Goal: Find specific page/section: Find specific page/section

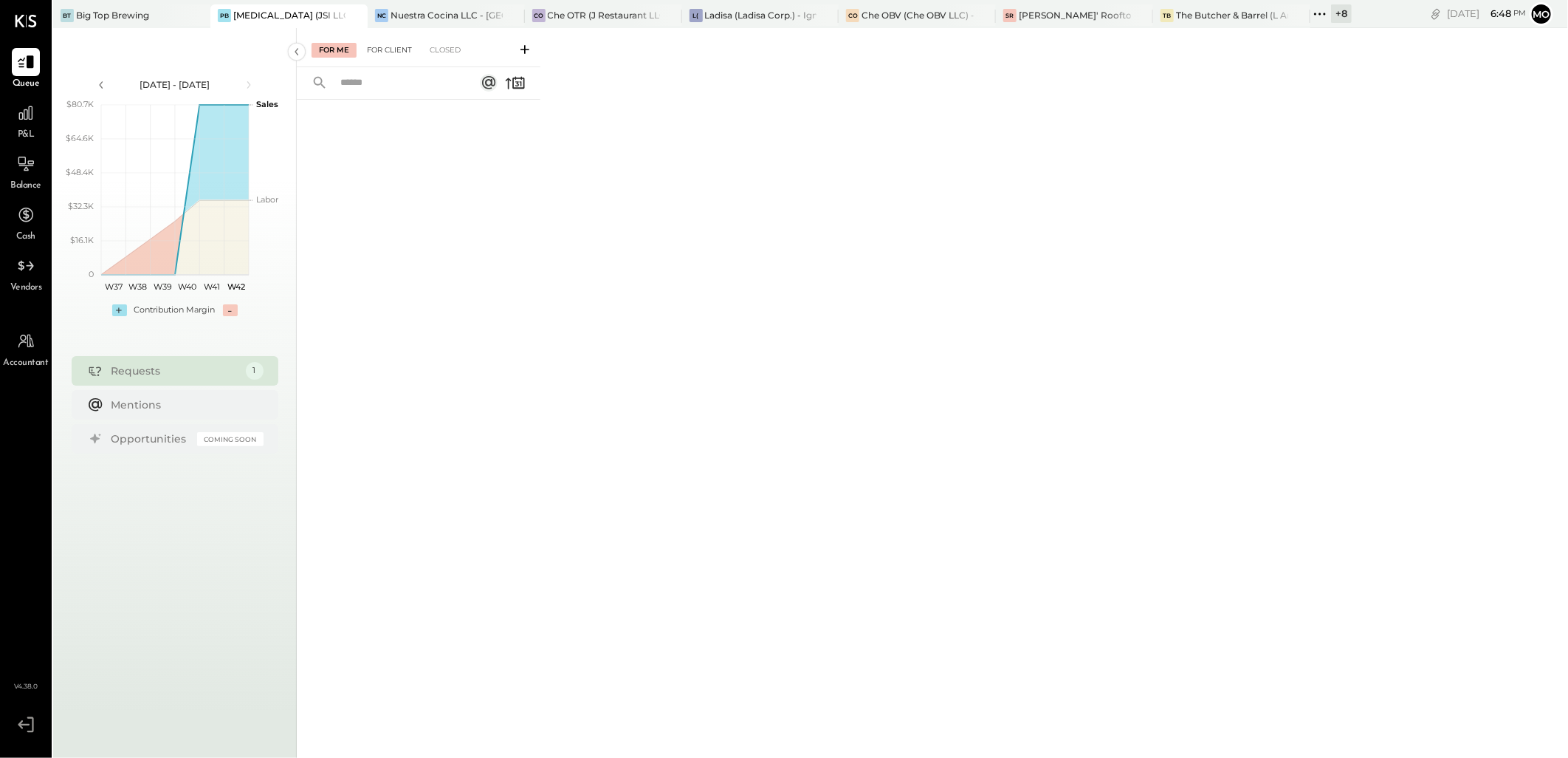
click at [386, 48] on div "For Client" at bounding box center [389, 50] width 60 height 15
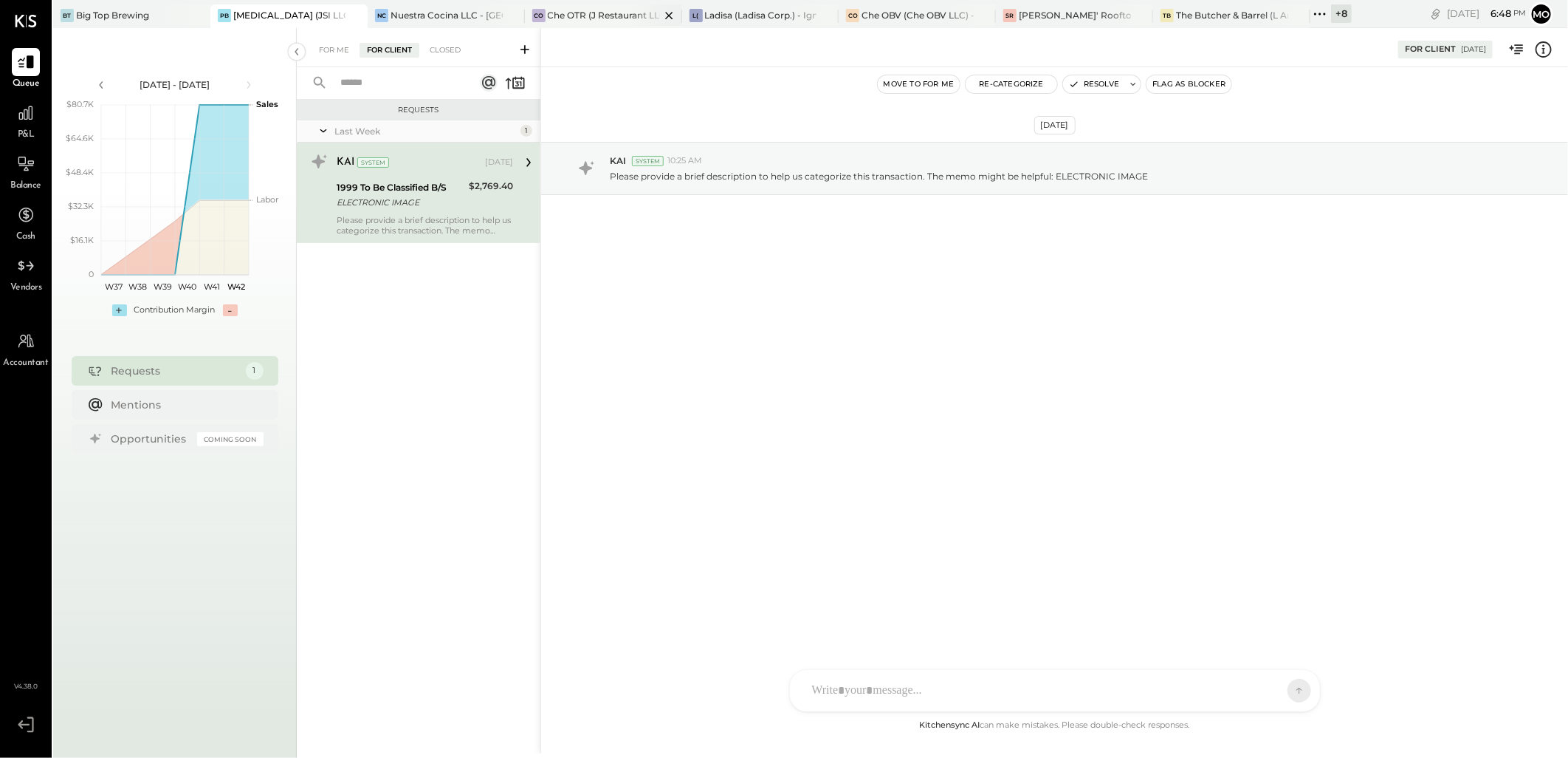
click at [562, 19] on div "Che OTR (J Restaurant LLC) - Ignite" at bounding box center [604, 15] width 112 height 12
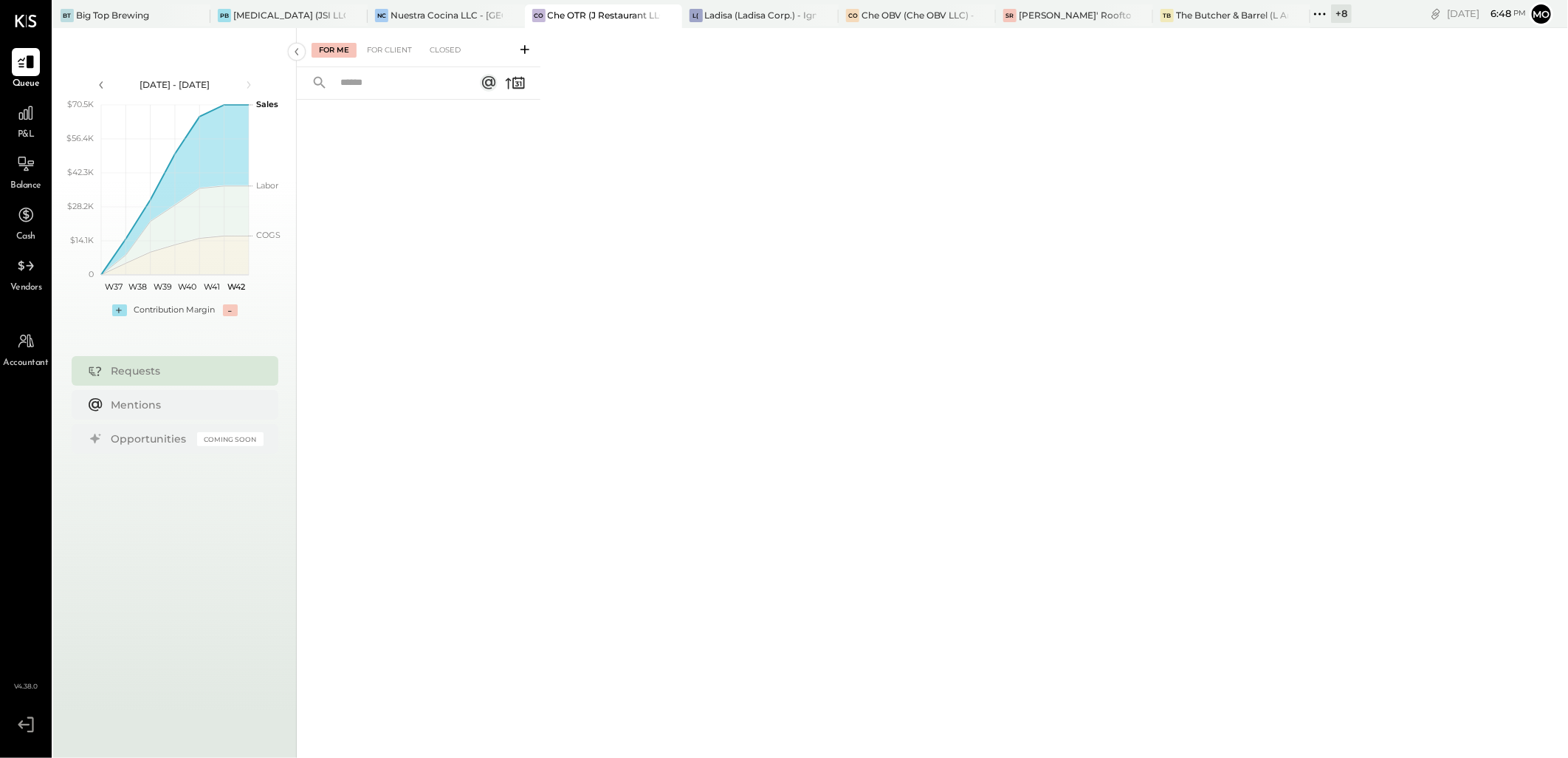
click at [373, 59] on div "For Me For Client Closed" at bounding box center [419, 48] width 244 height 40
click at [396, 52] on div "For Client" at bounding box center [389, 50] width 60 height 15
click at [881, 16] on div "Che OBV (Che OBV LLC) - Ignite" at bounding box center [917, 15] width 112 height 12
click at [392, 53] on div "For Client" at bounding box center [389, 50] width 60 height 15
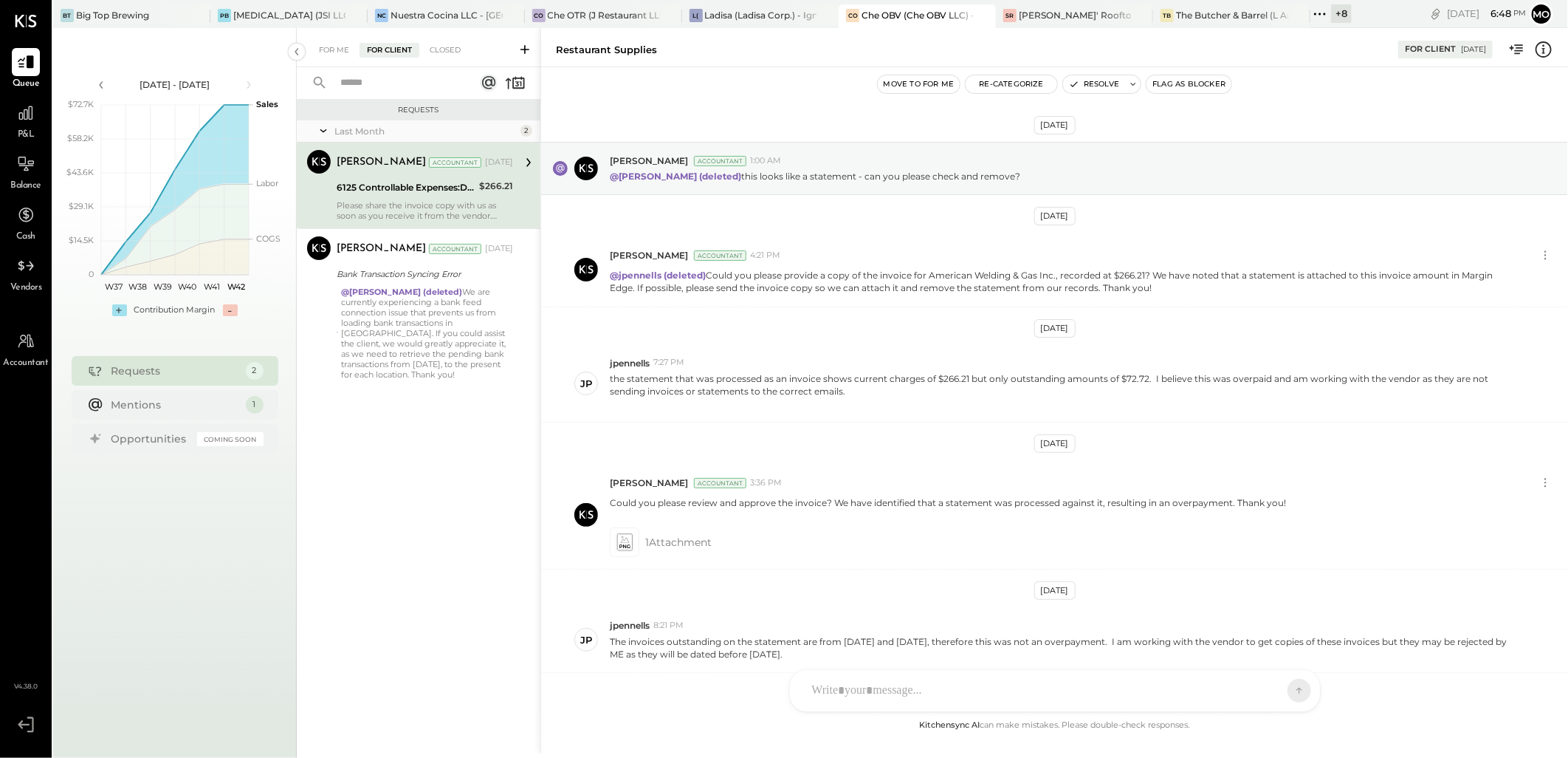
scroll to position [165, 0]
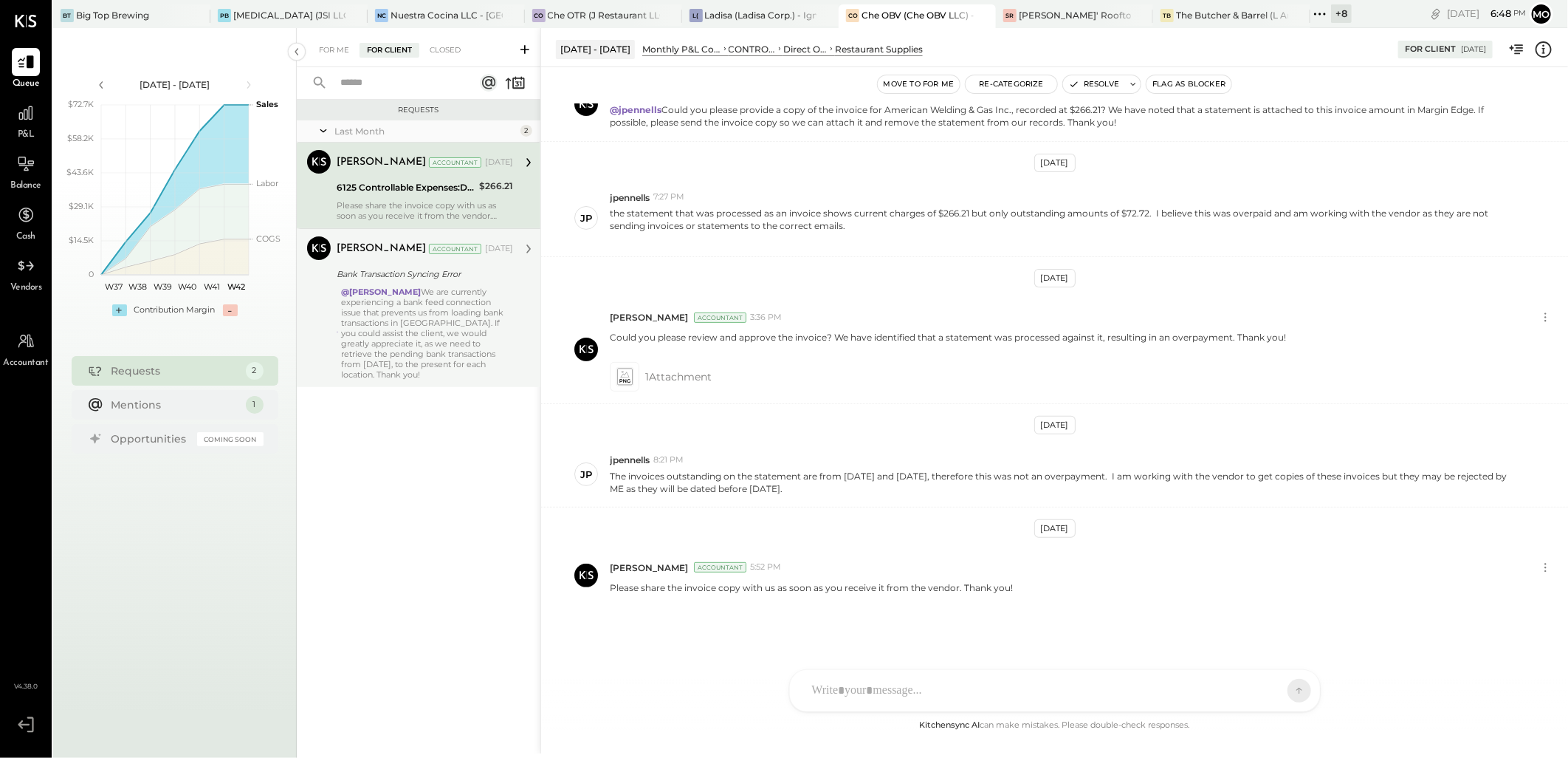
click at [407, 325] on div "@[PERSON_NAME] We are currently experiencing a bank feed connection issue that …" at bounding box center [427, 332] width 172 height 93
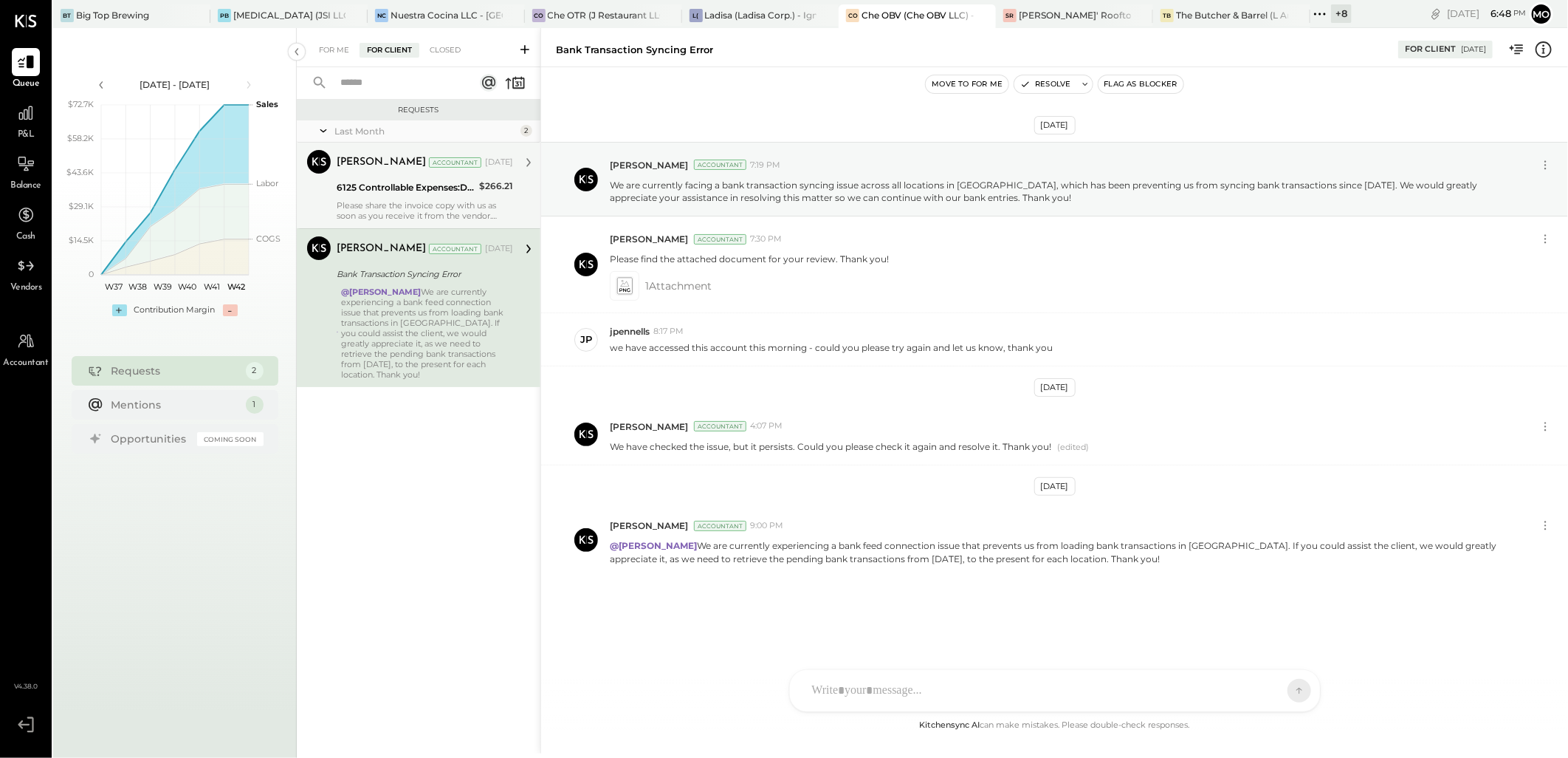
click at [386, 187] on div "6125 Controllable Expenses:Direct Operating Expenses:Restaurant Supplies" at bounding box center [406, 188] width 138 height 15
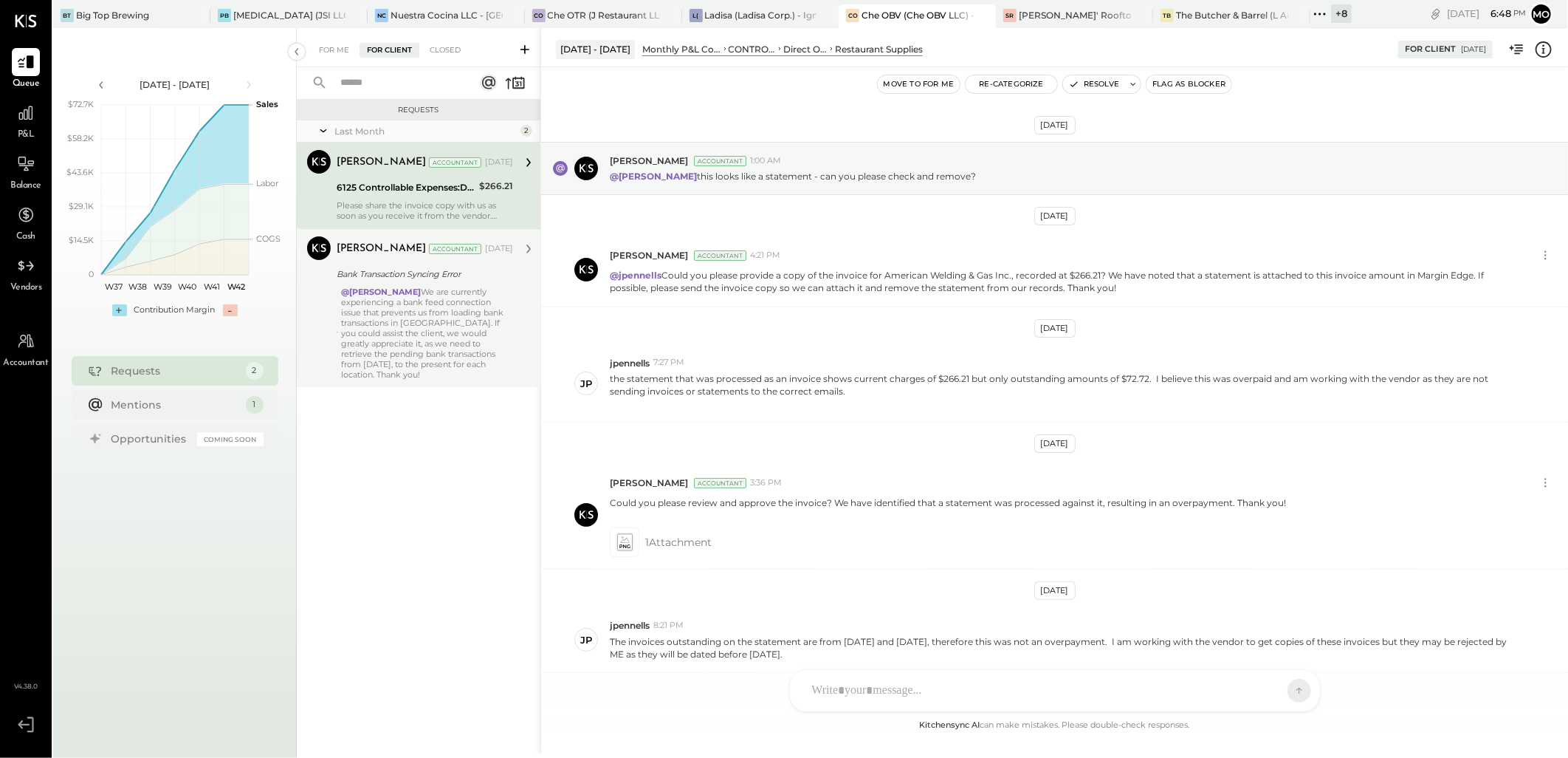
scroll to position [165, 0]
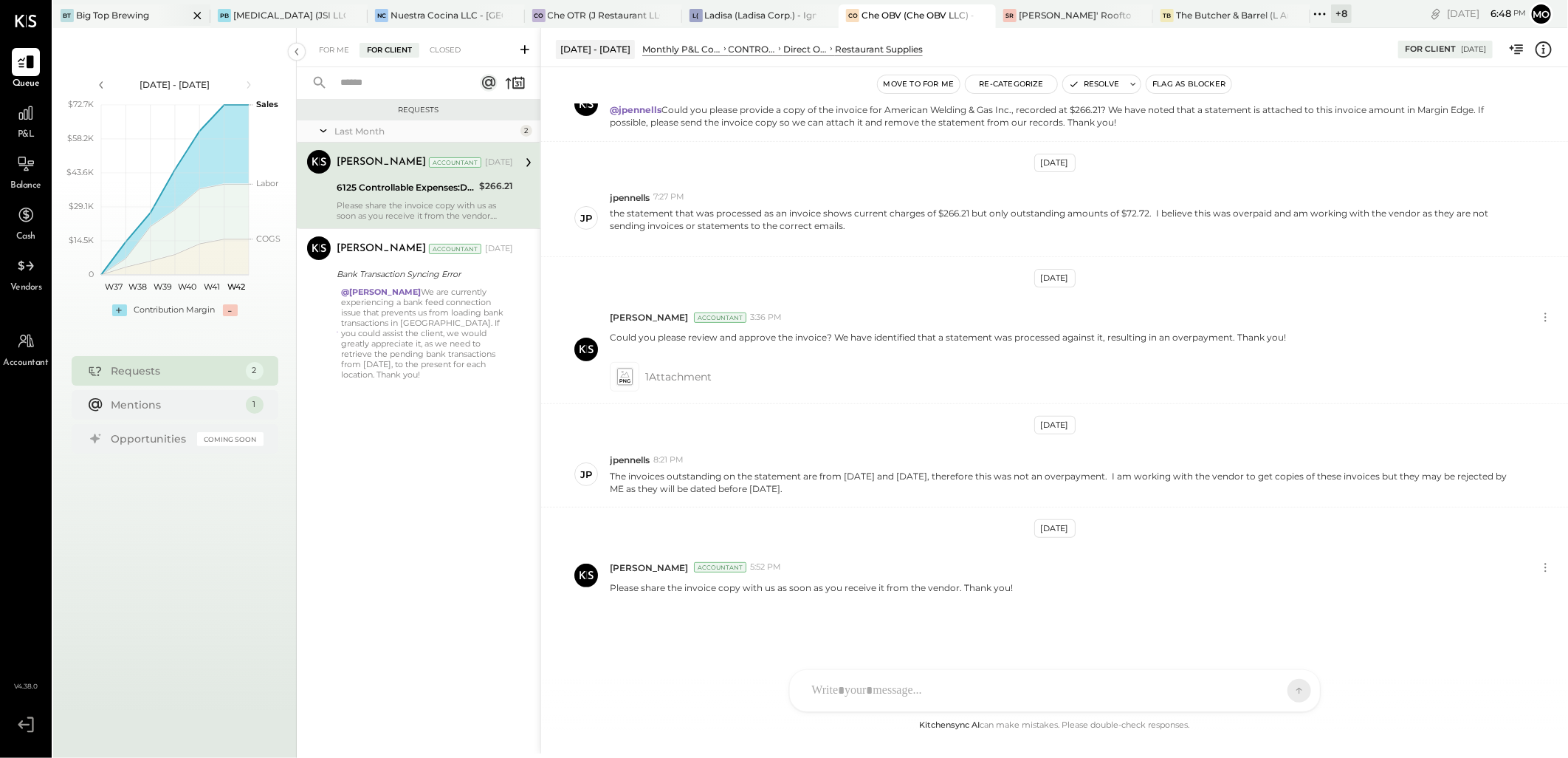
click at [91, 17] on div "Big Top Brewing" at bounding box center [112, 15] width 73 height 12
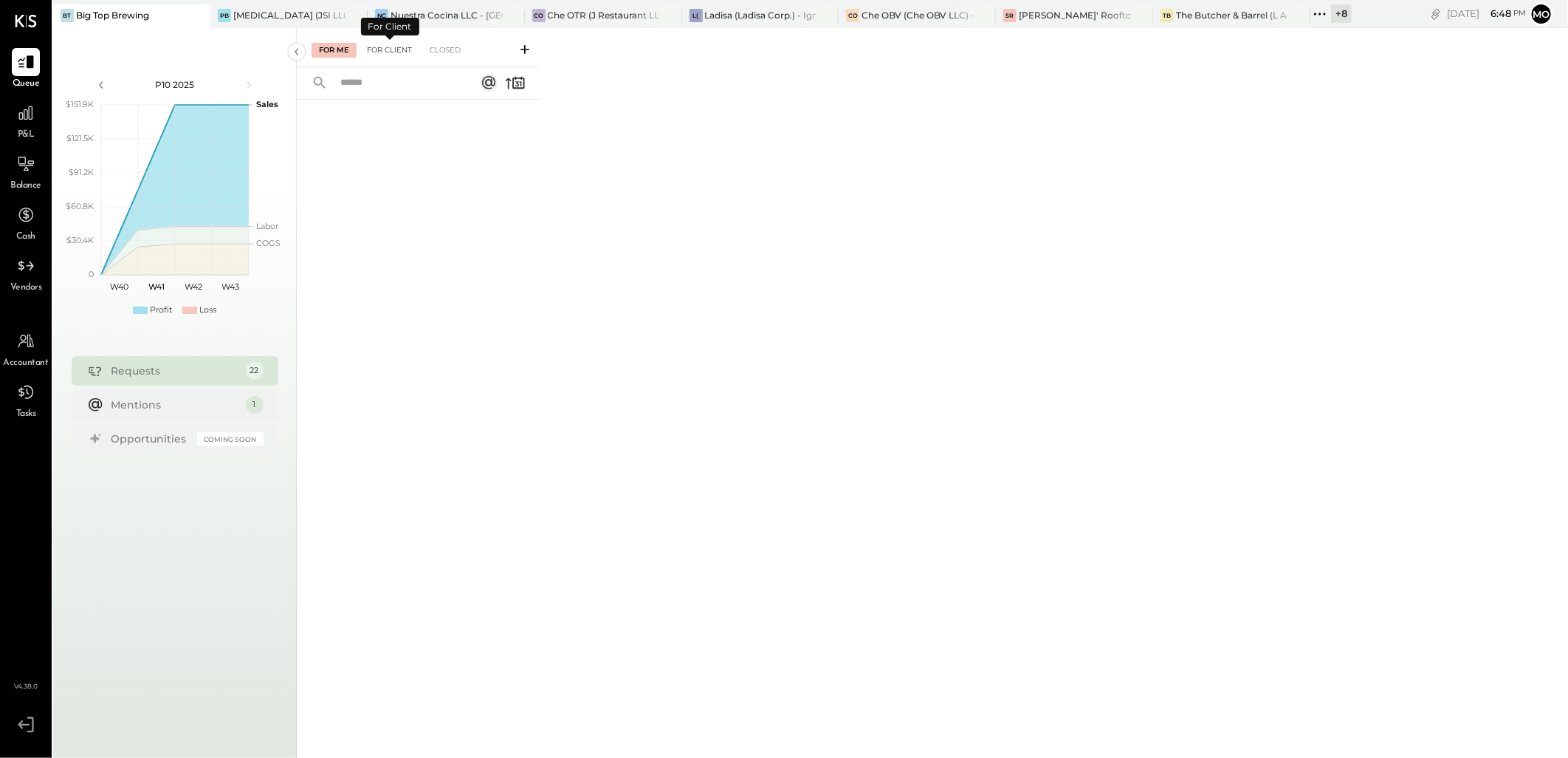
click at [387, 53] on div "For Client" at bounding box center [389, 50] width 60 height 15
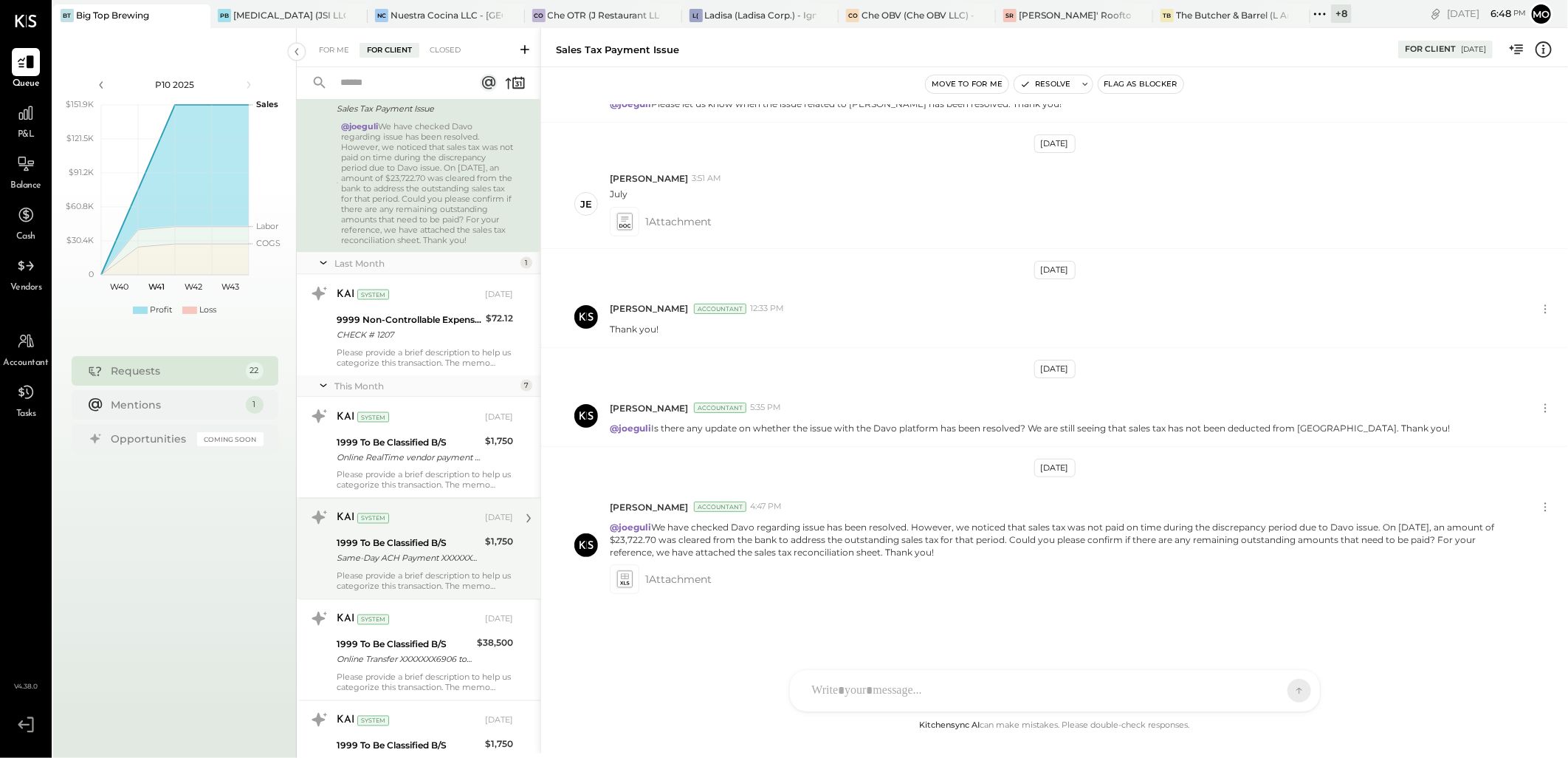
scroll to position [1800, 0]
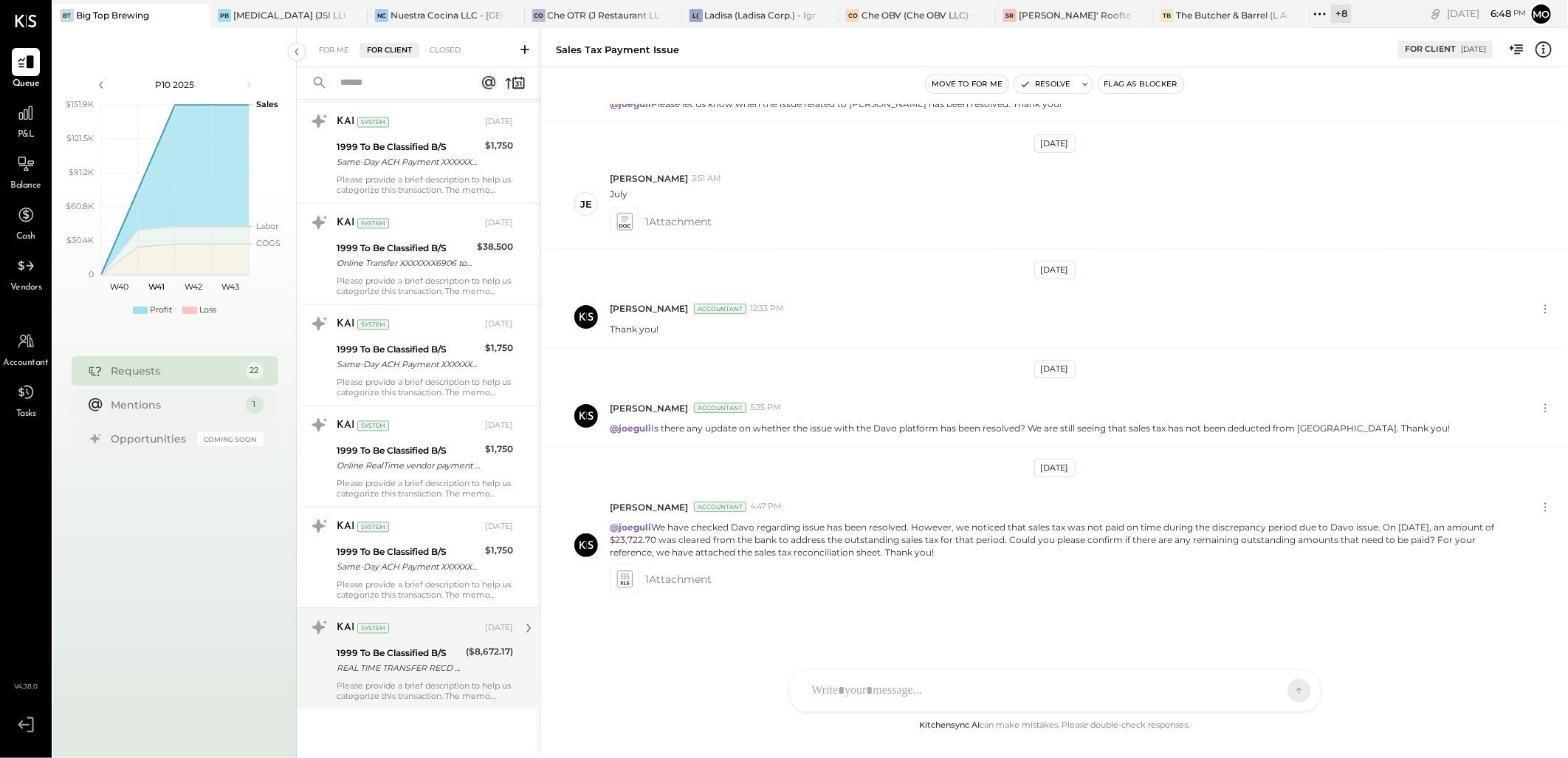
click at [444, 636] on div "KAI System" at bounding box center [409, 629] width 146 height 15
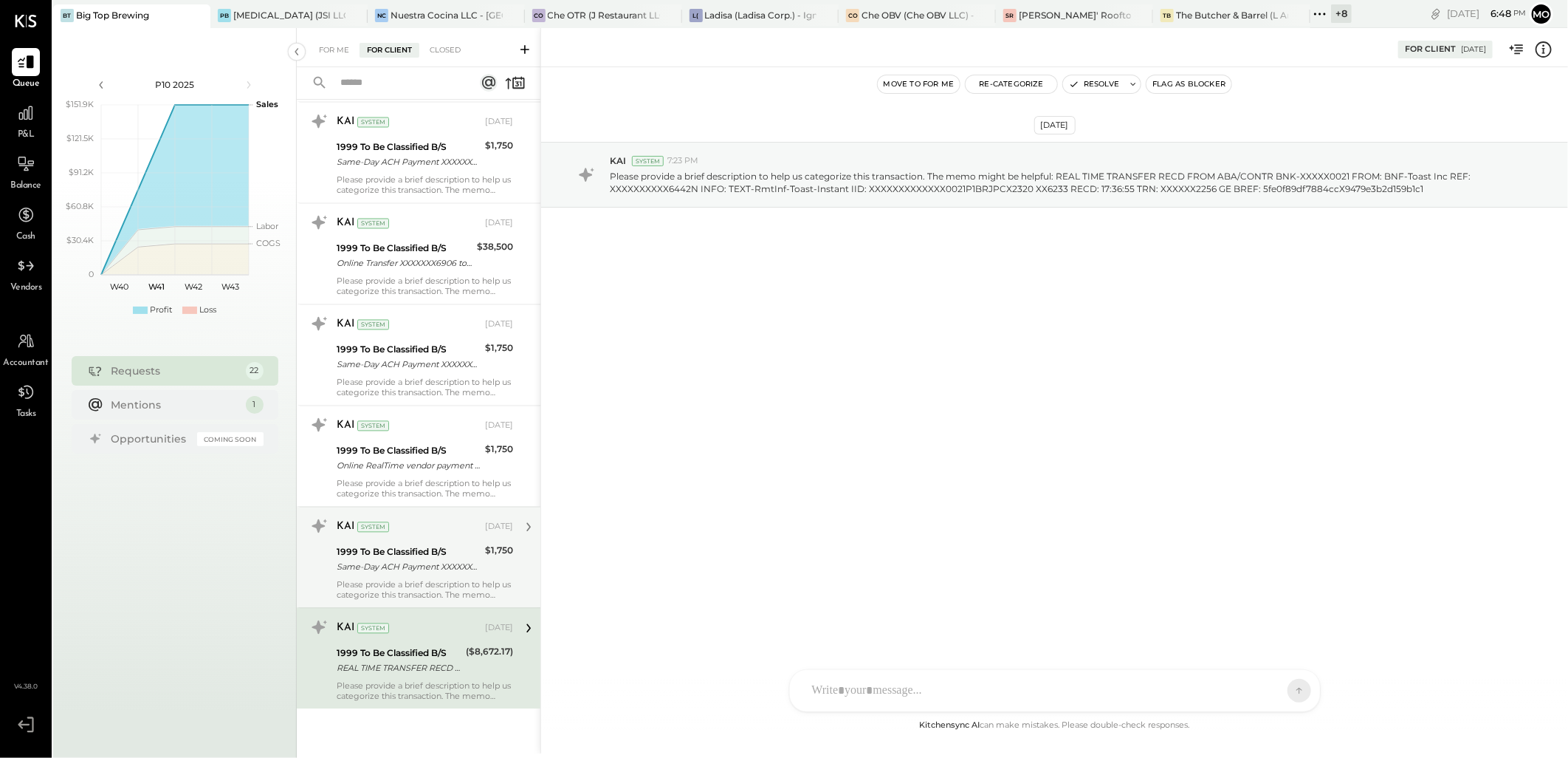
click at [405, 542] on div "KAI System [DATE] 1999 To Be Classified B/S Same-Day ACH Payment XXXXXXX2798 to…" at bounding box center [424, 557] width 176 height 86
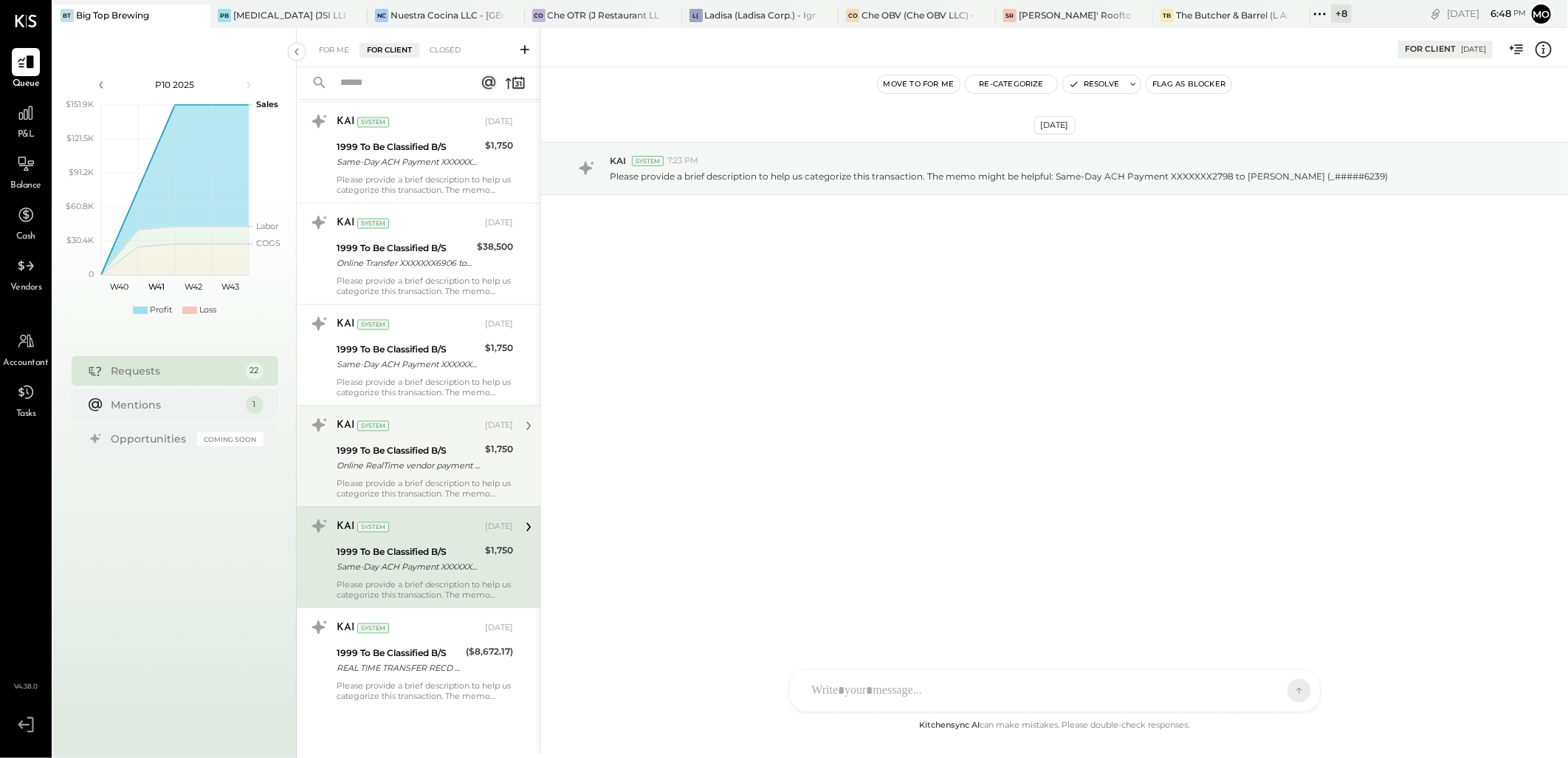
click at [400, 449] on div "1999 To Be Classified B/S" at bounding box center [408, 451] width 144 height 15
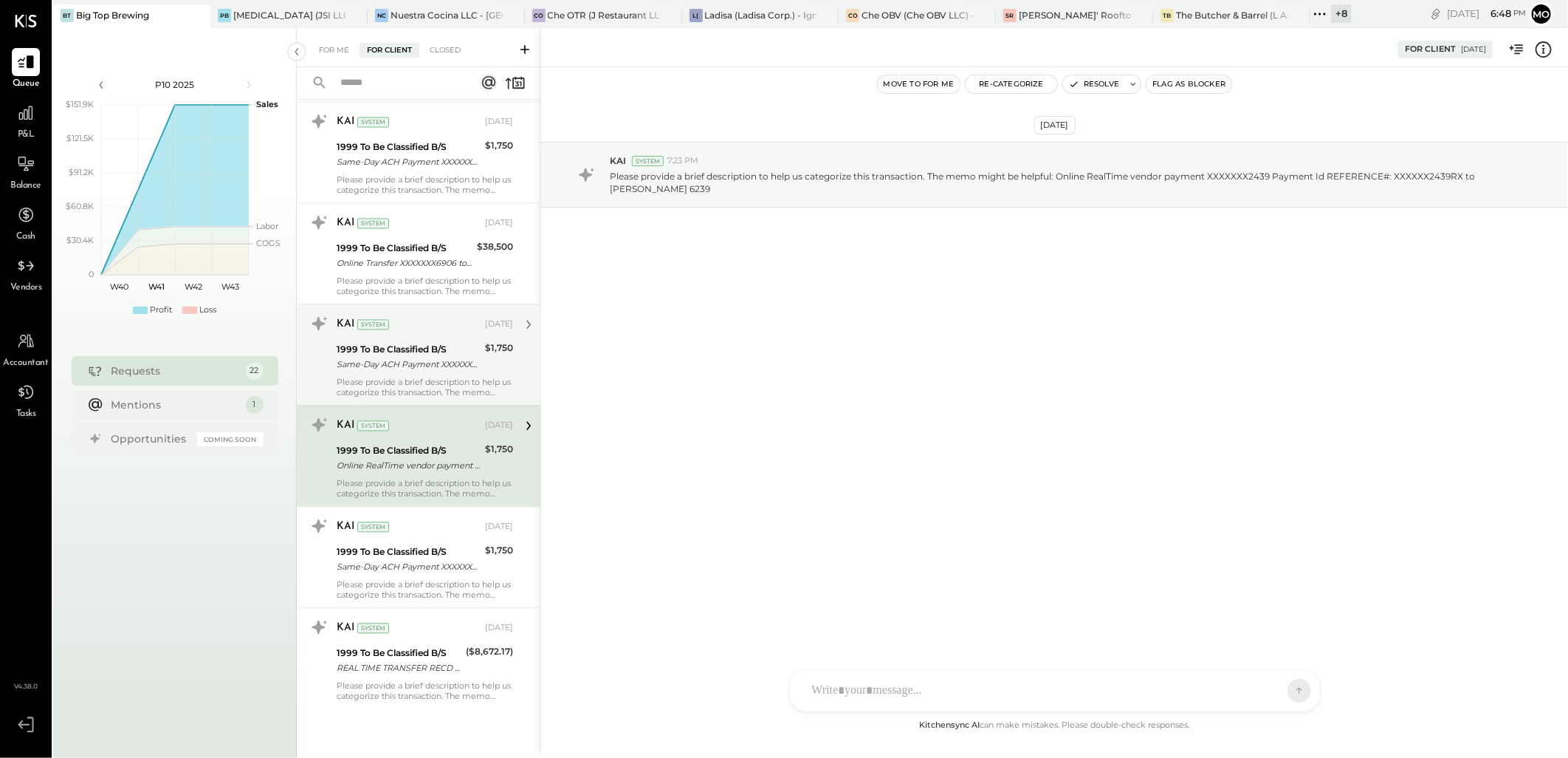
click at [380, 345] on div "1999 To Be Classified B/S" at bounding box center [408, 350] width 144 height 15
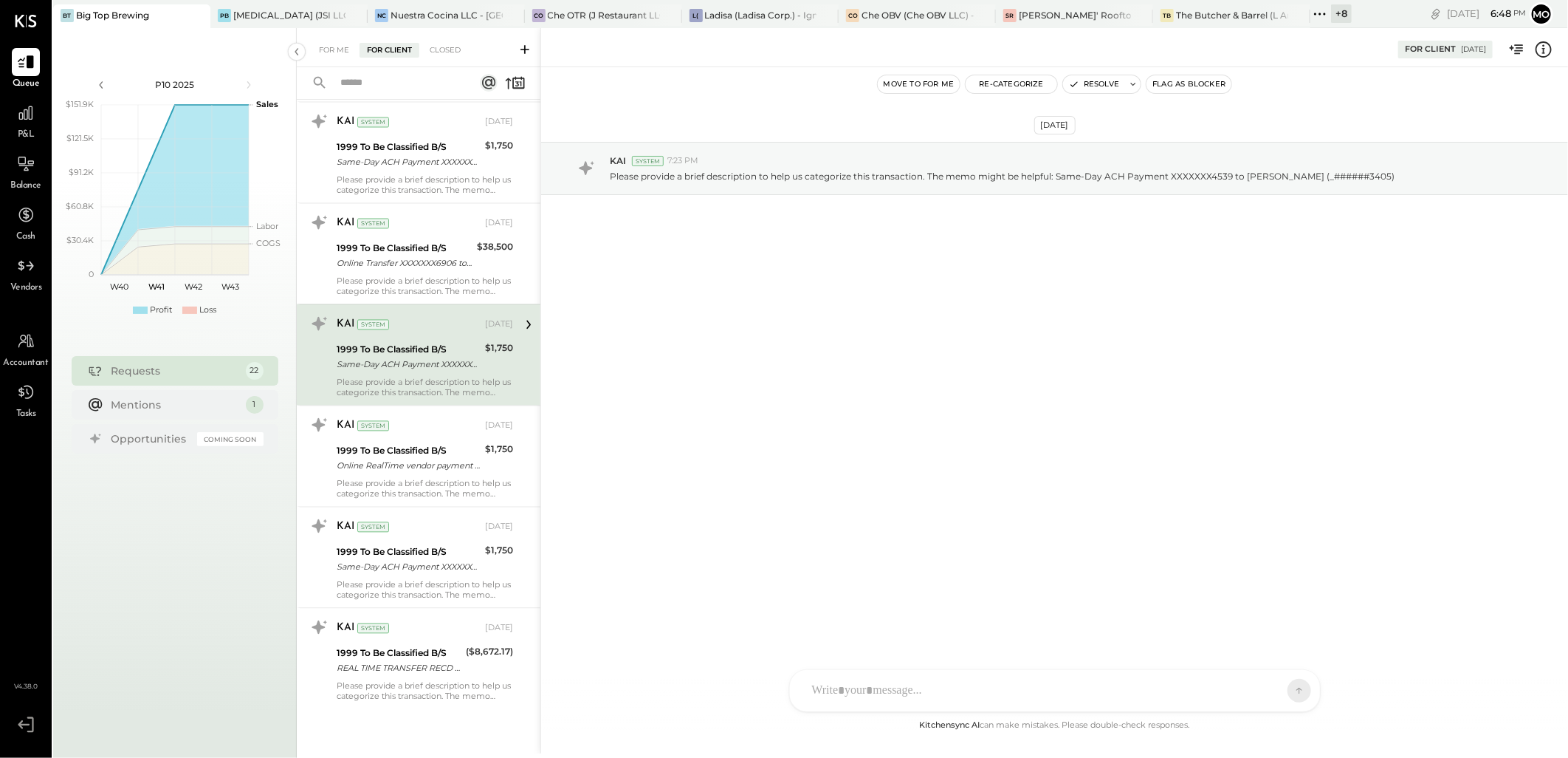
scroll to position [1636, 0]
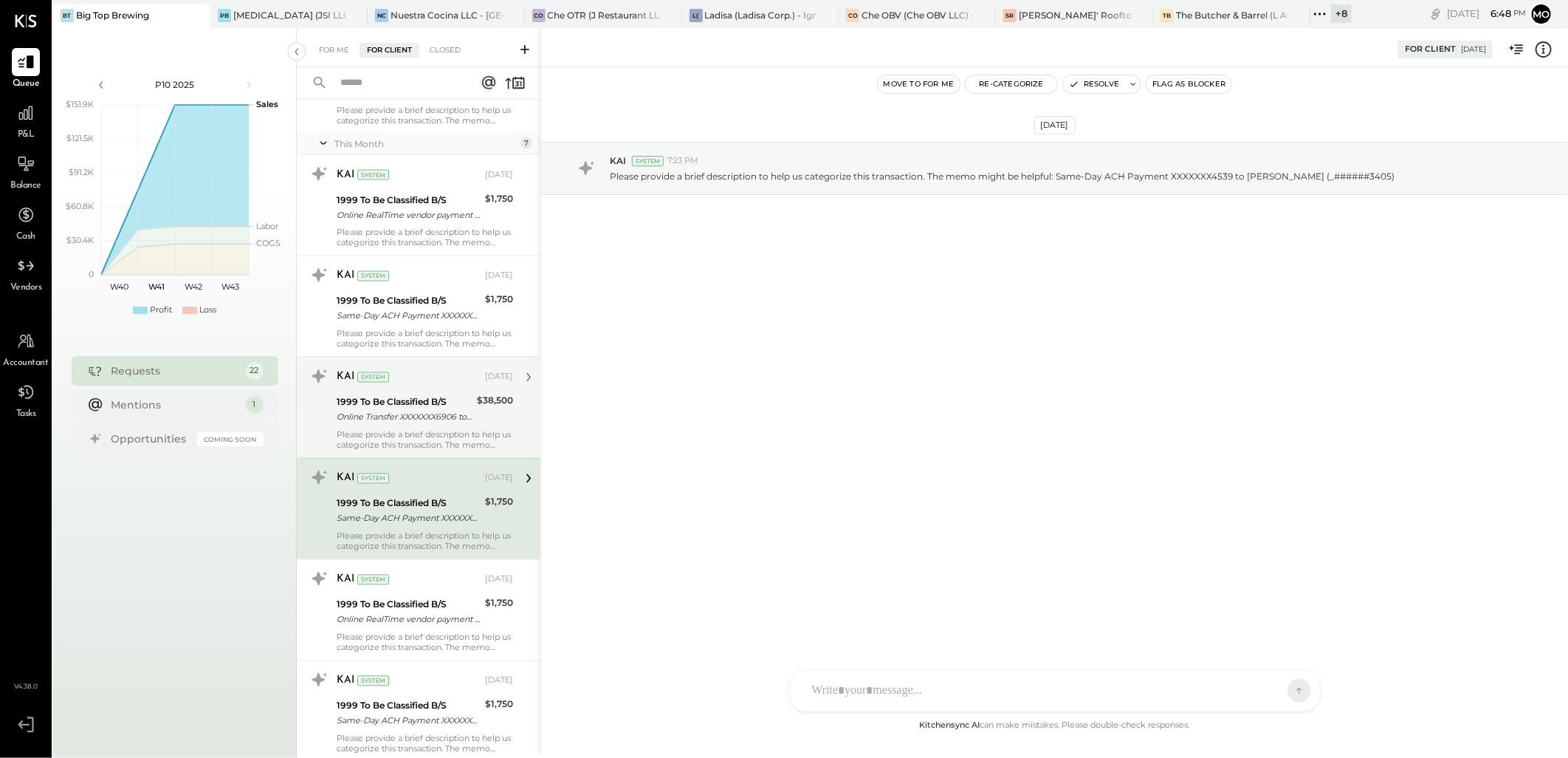
click at [411, 425] on div "Online Transfer XXXXXXX6906 to Gulfside Bank ######2284 transaction #: XXXXXXX6…" at bounding box center [404, 417] width 136 height 15
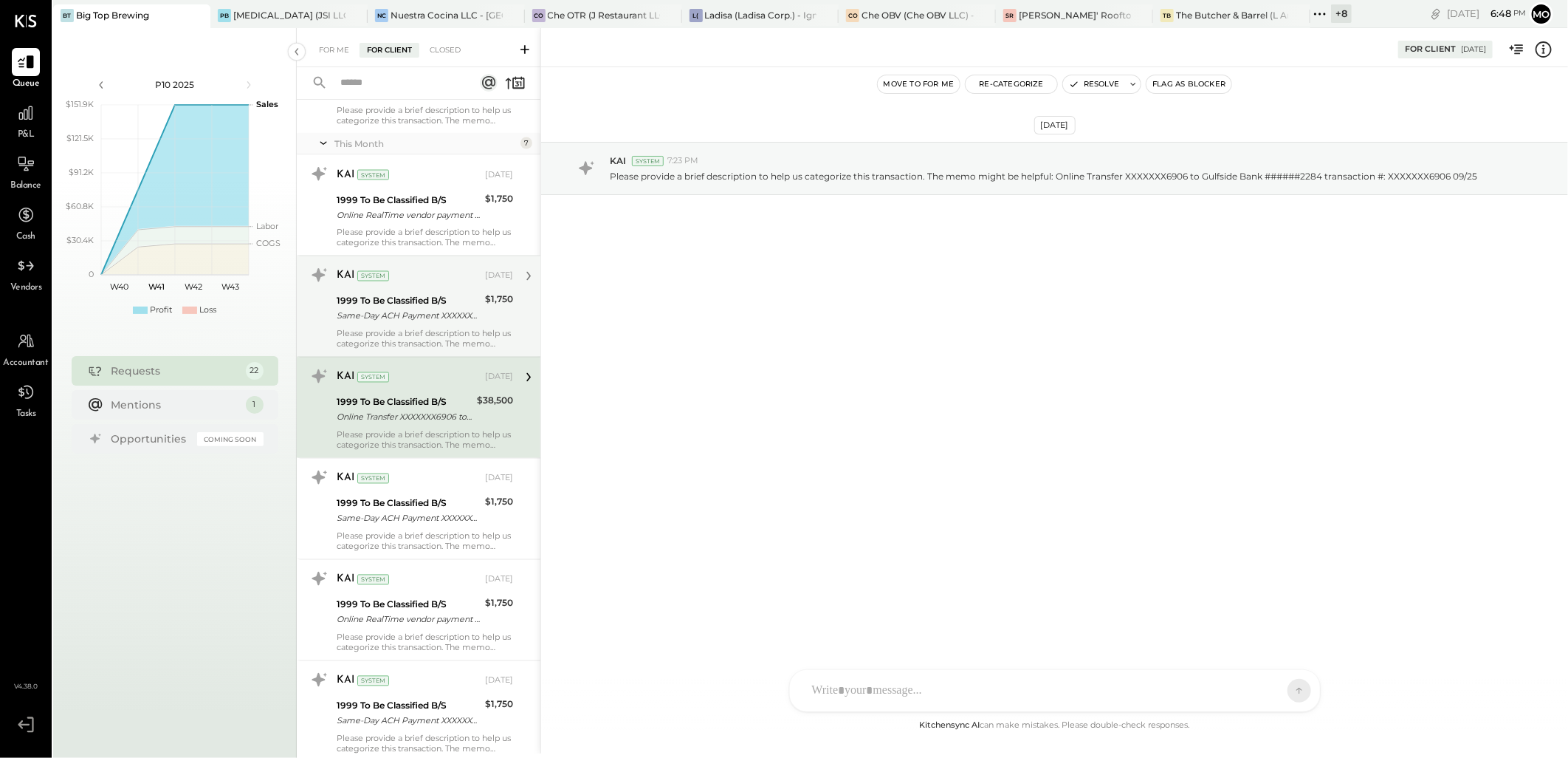
click at [396, 306] on div "1999 To Be Classified B/S" at bounding box center [408, 301] width 144 height 15
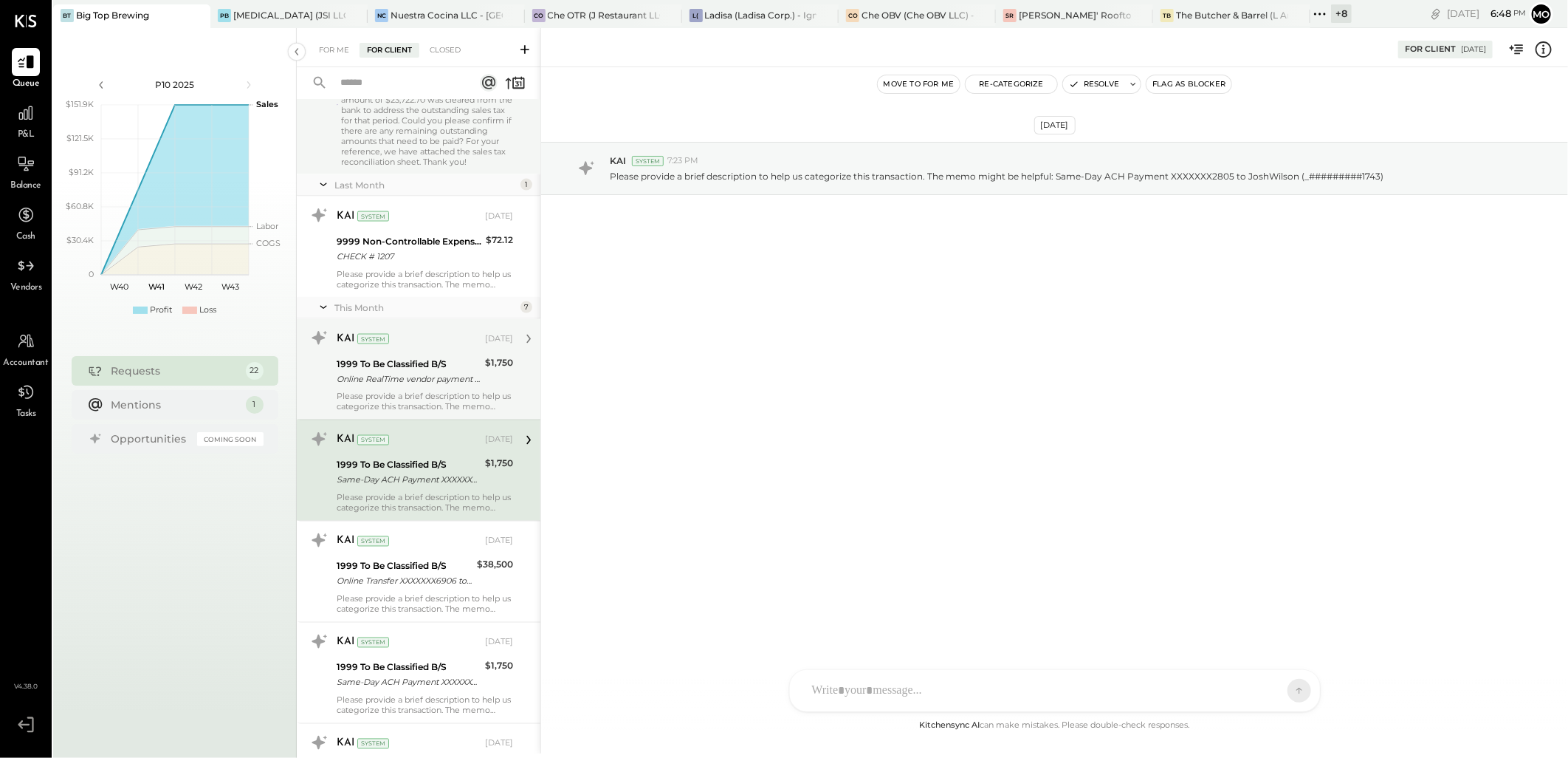
click at [406, 384] on div "Online RealTime vendor payment XXXXXXX3793 Payment Id REFERENCE#: XXXXXX3793RX …" at bounding box center [408, 379] width 144 height 15
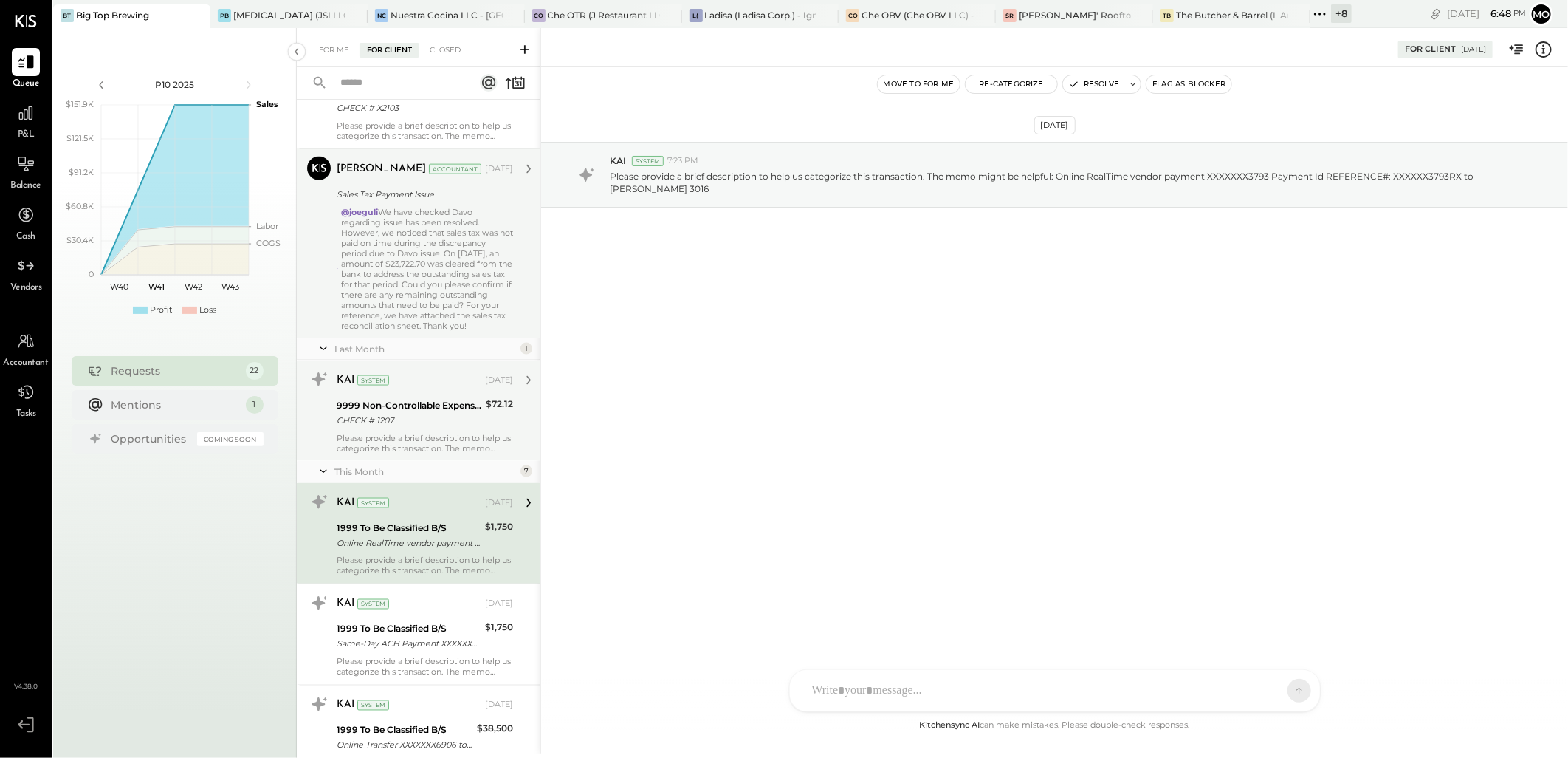
click at [415, 413] on div "9999 Non-Controllable Expenses:Other Income and Expenses:To Be Classified P&L" at bounding box center [409, 406] width 145 height 15
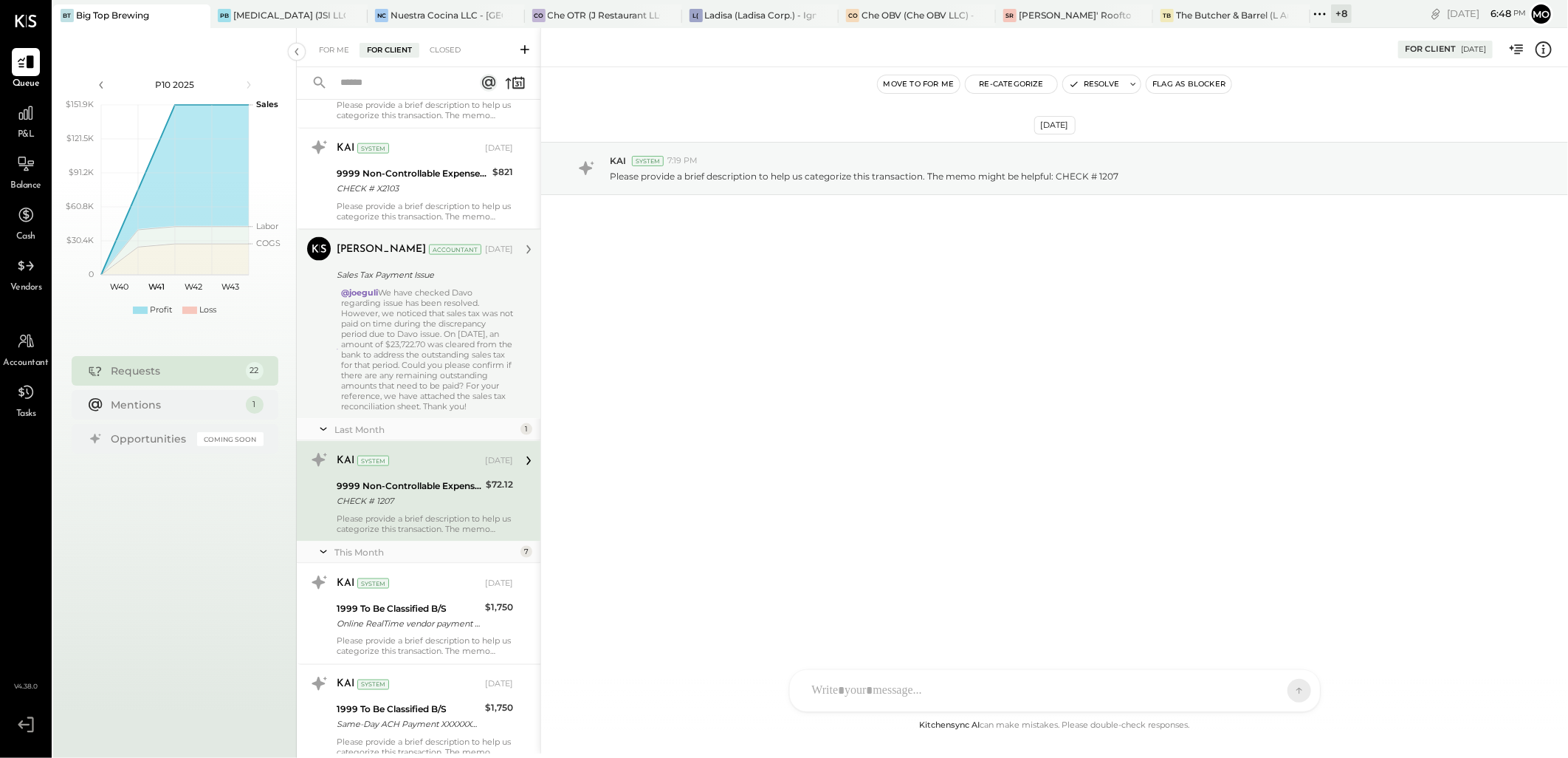
scroll to position [1062, 0]
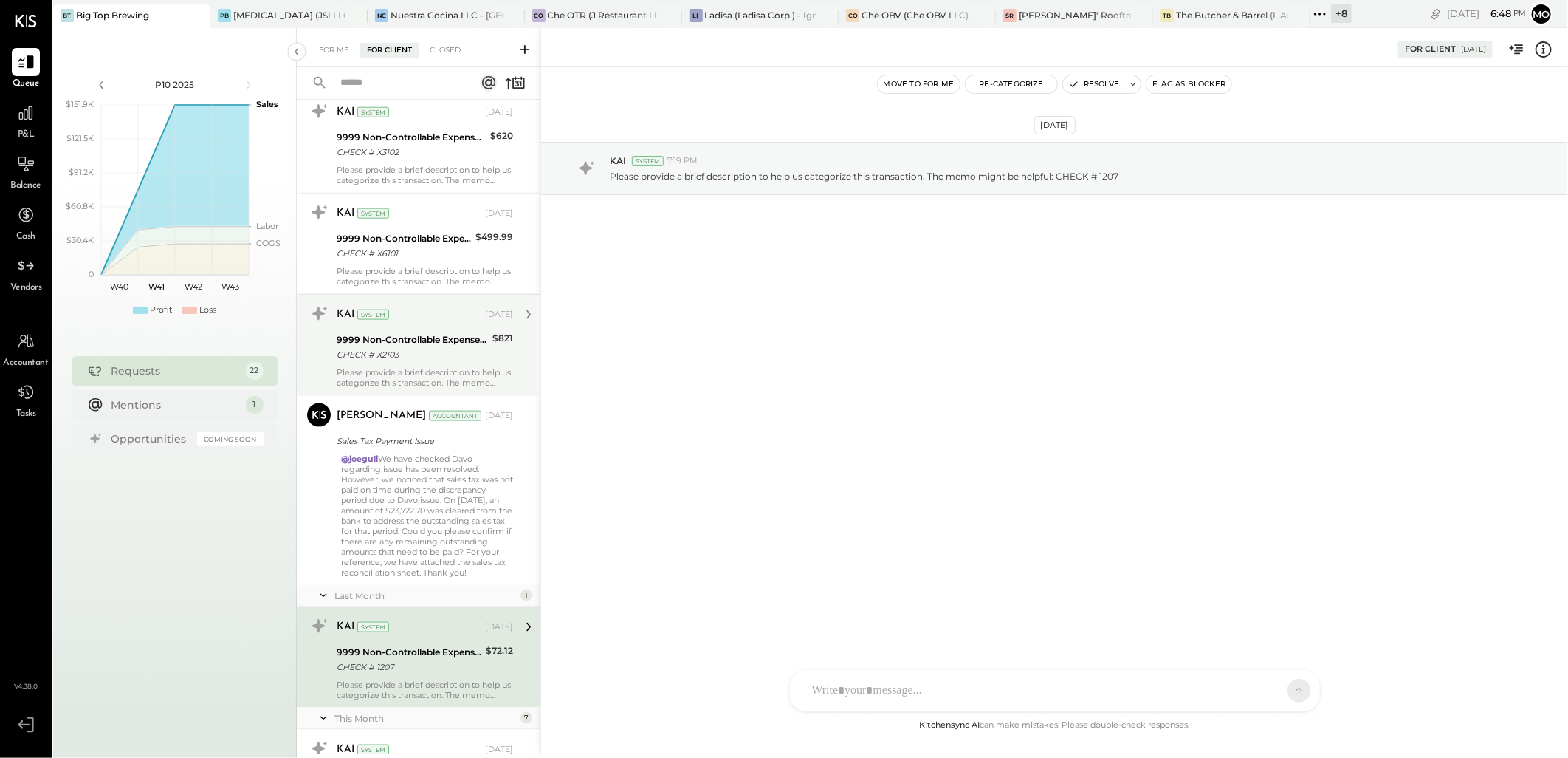
click at [396, 351] on div "CHECK # X2103" at bounding box center [412, 355] width 151 height 15
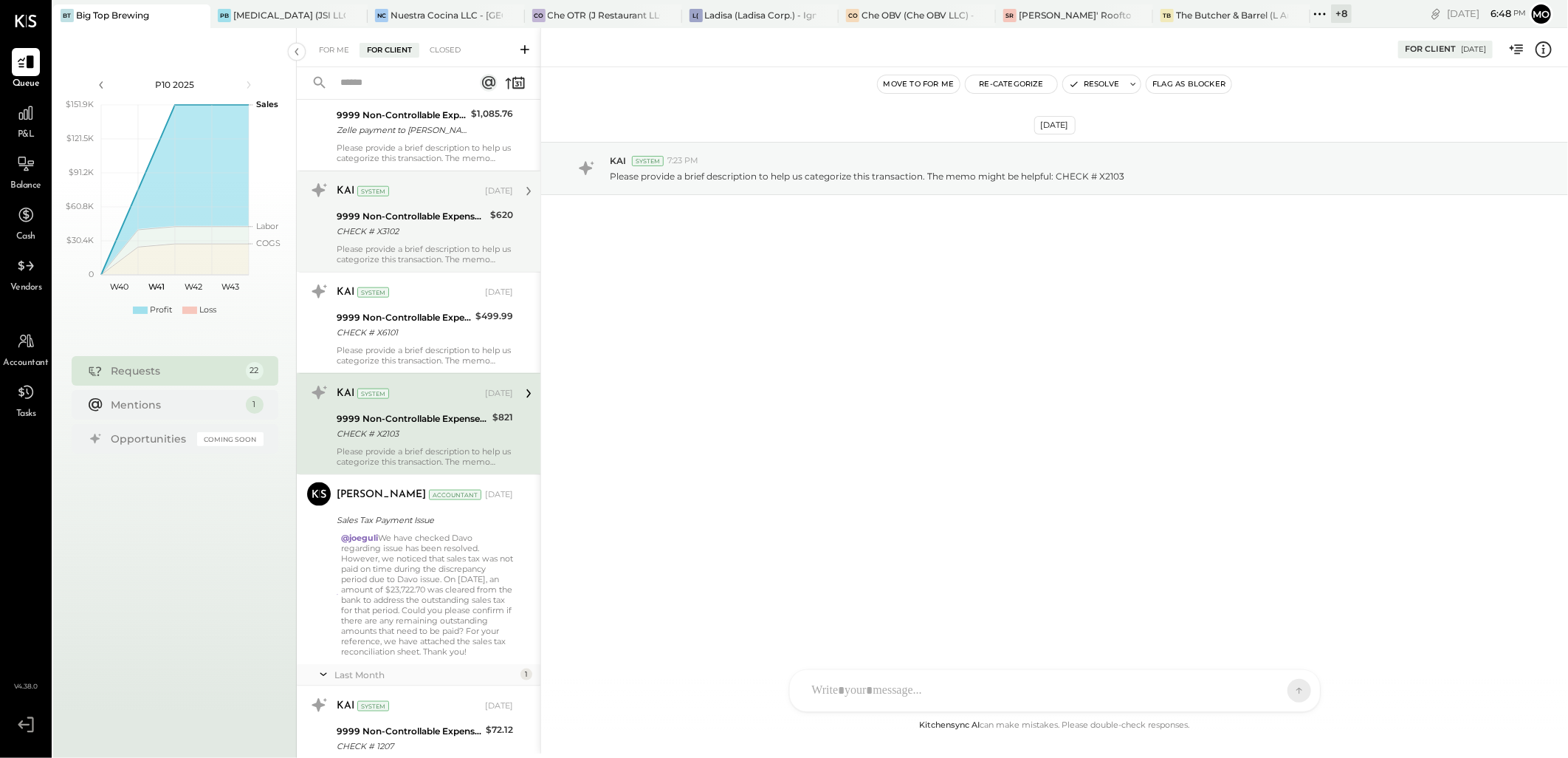
scroll to position [898, 0]
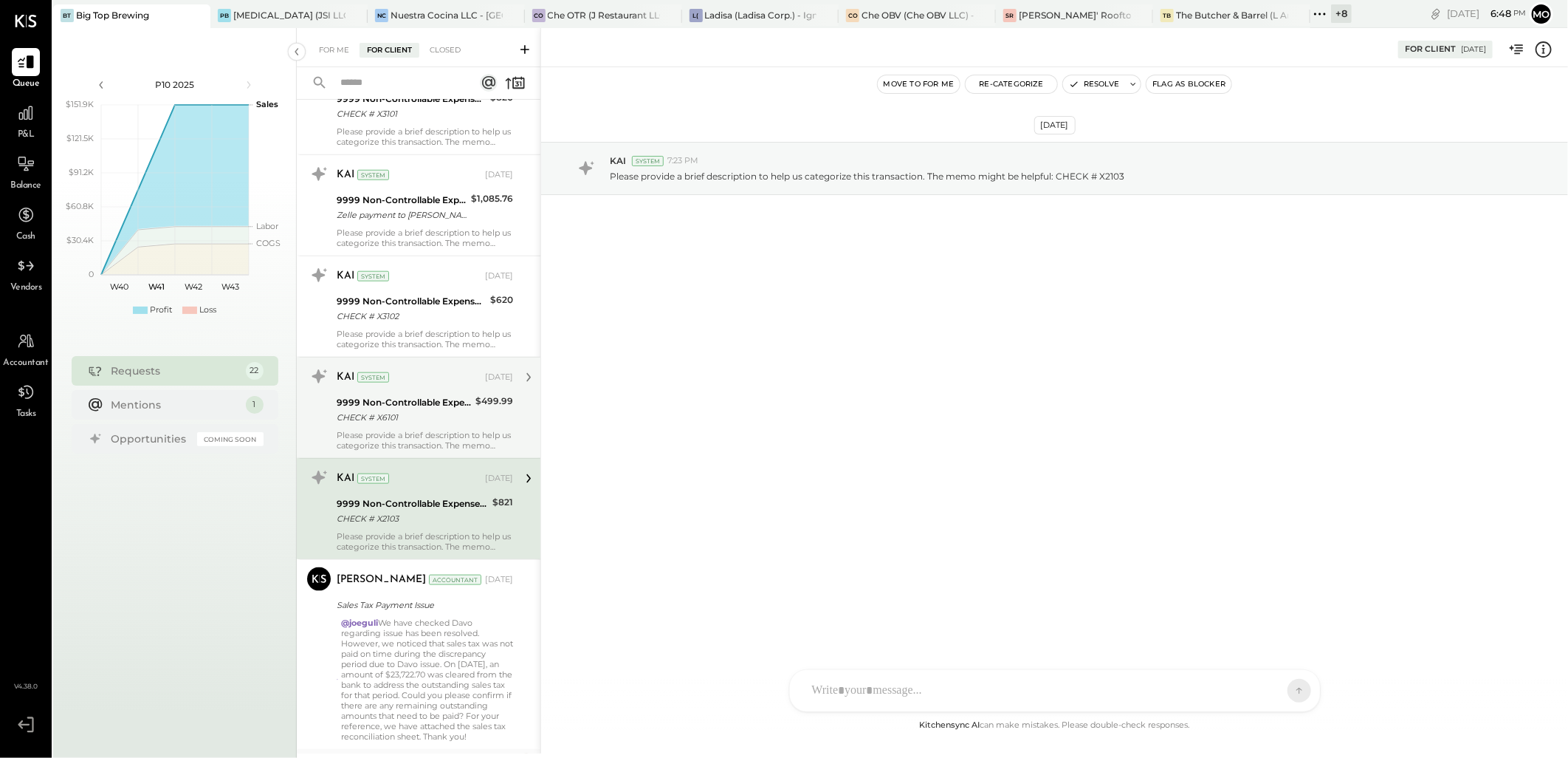
click at [434, 410] on div "CHECK # X6101" at bounding box center [403, 417] width 134 height 15
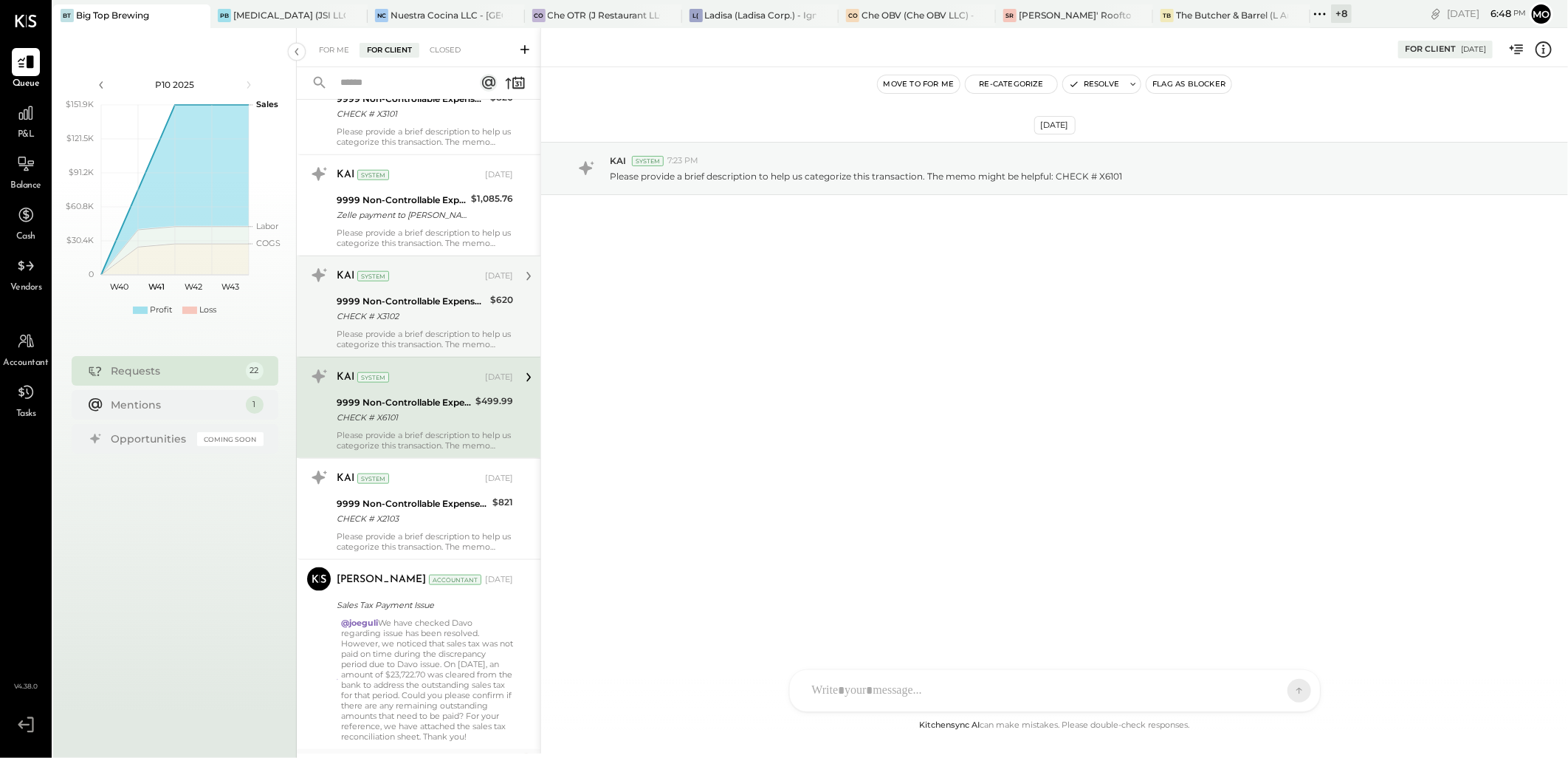
click at [434, 300] on div "9999 Non-Controllable Expenses:Other Income and Expenses:To Be Classified P&L" at bounding box center [411, 301] width 149 height 15
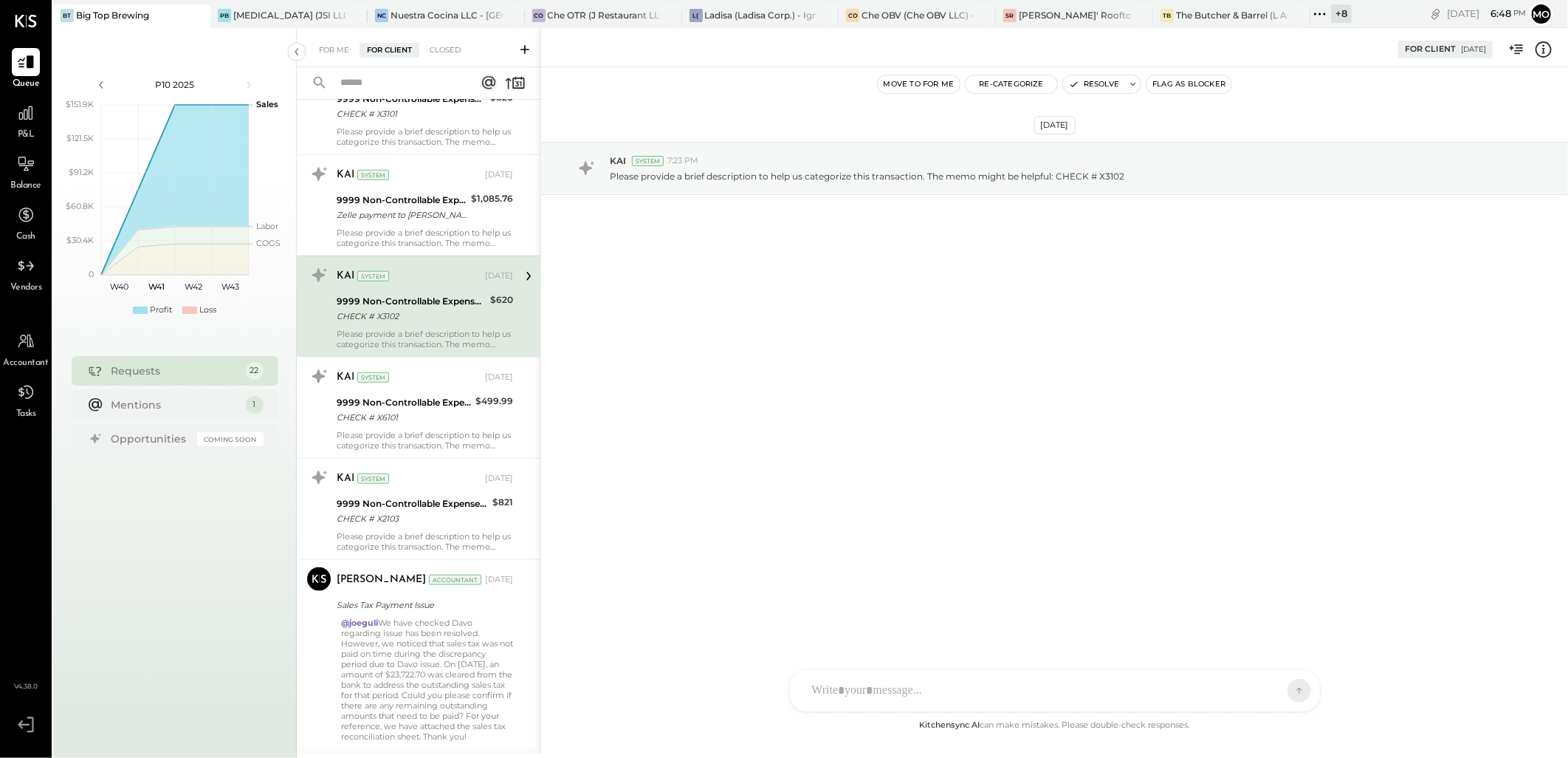
scroll to position [734, 0]
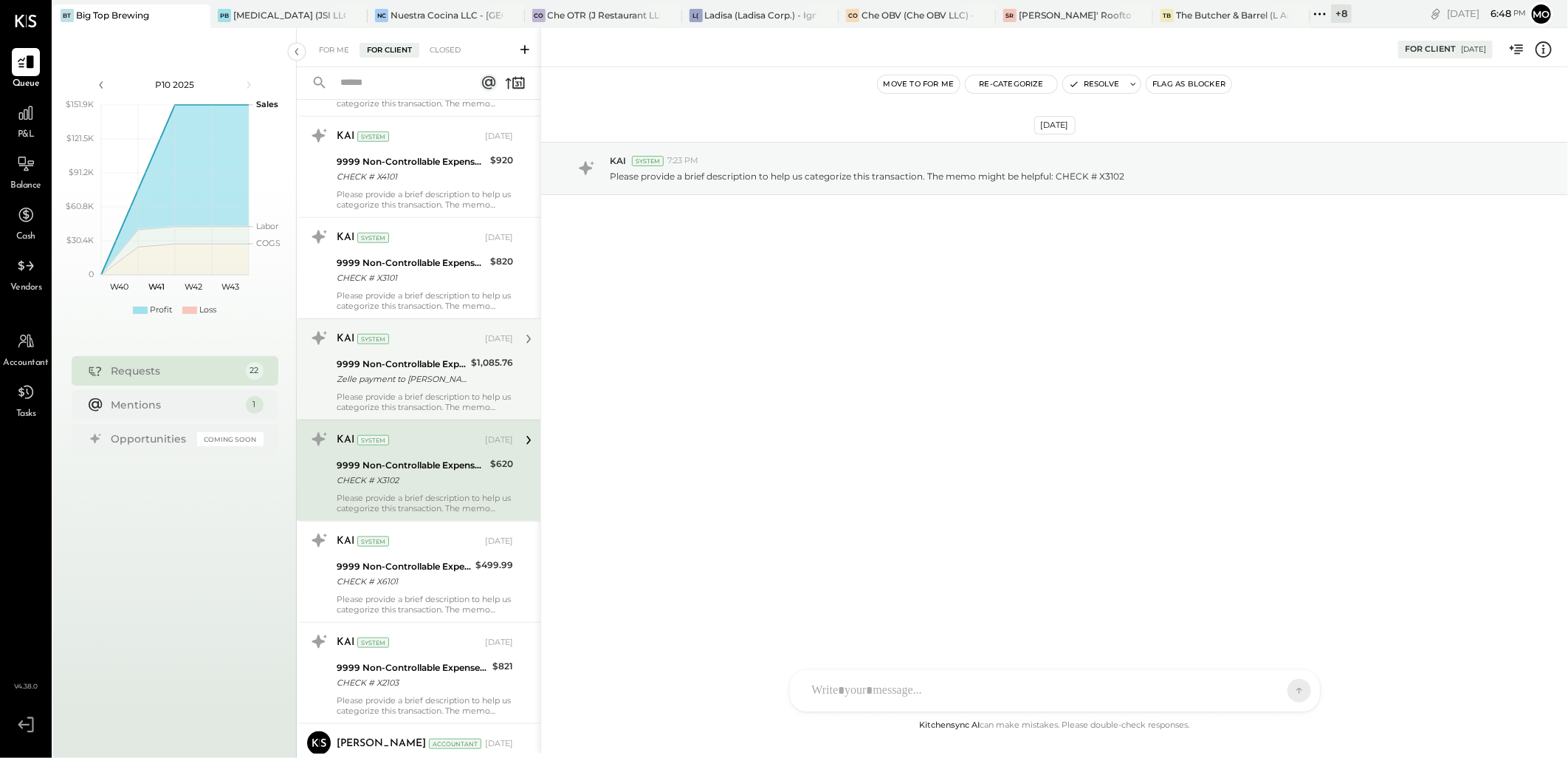
click at [418, 358] on div "9999 Non-Controllable Expenses:Other Income and Expenses:To Be Classified P&L" at bounding box center [401, 364] width 130 height 15
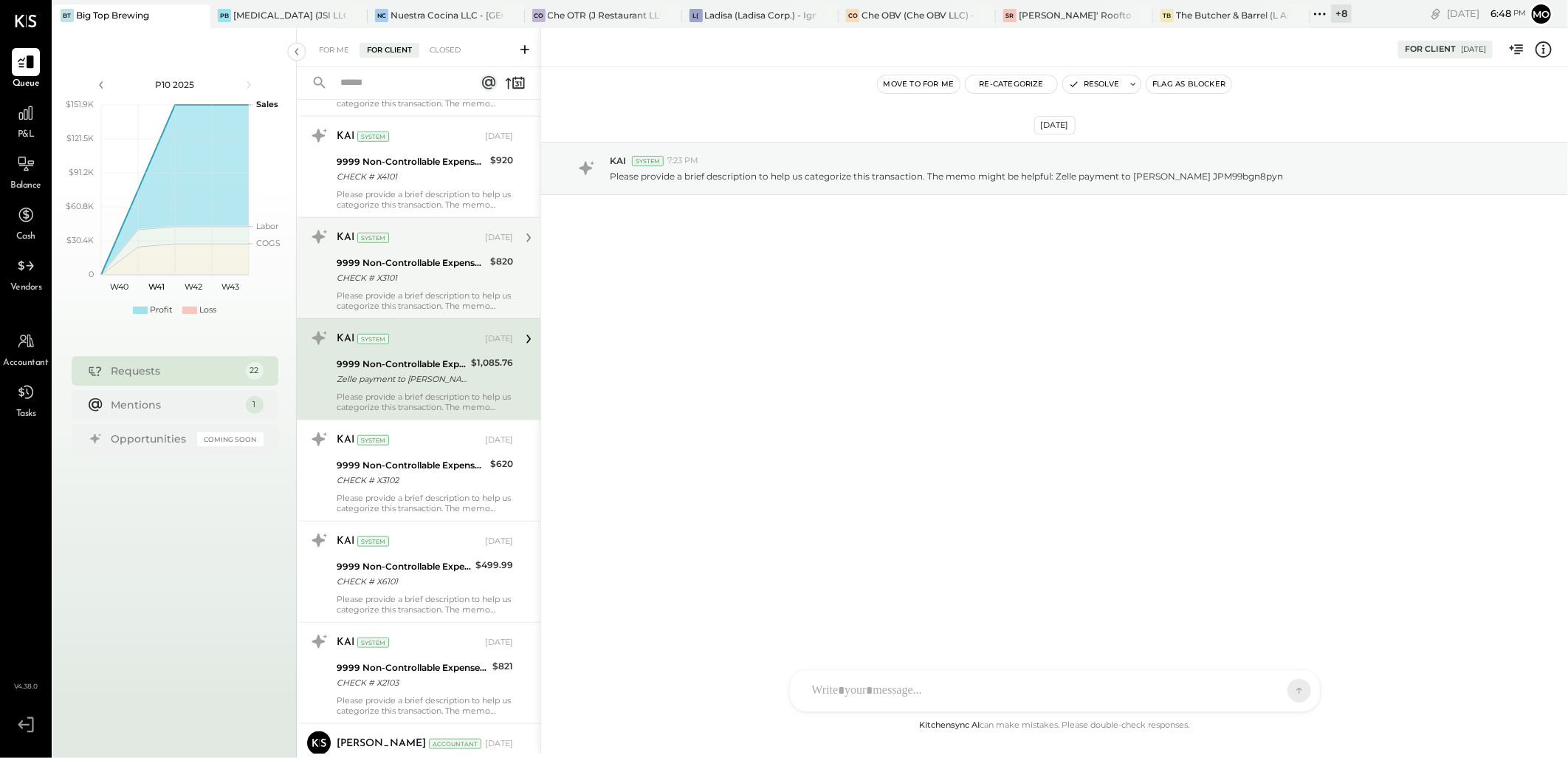
click at [437, 266] on div "9999 Non-Controllable Expenses:Other Income and Expenses:To Be Classified P&L" at bounding box center [411, 263] width 149 height 15
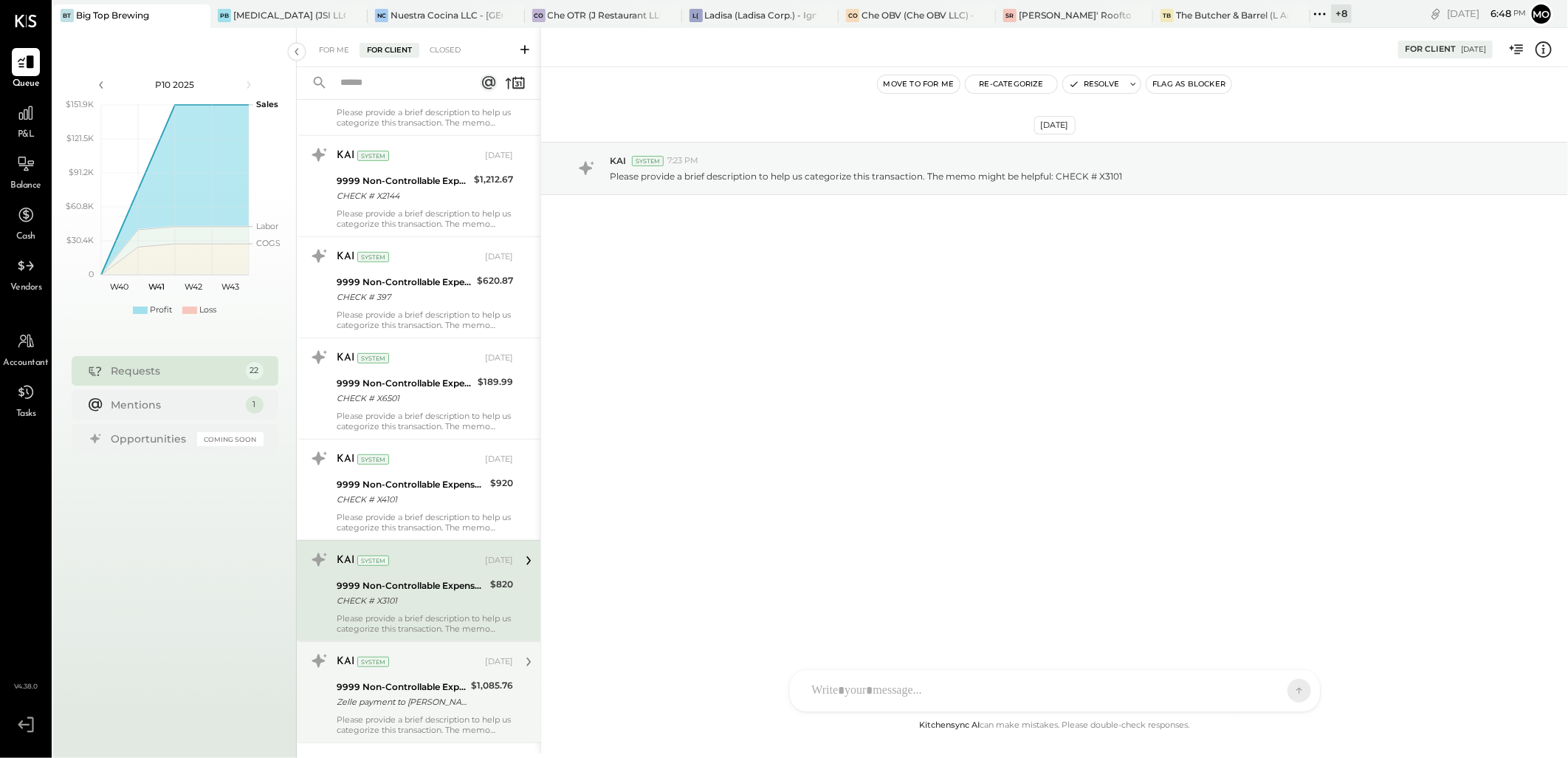
scroll to position [406, 0]
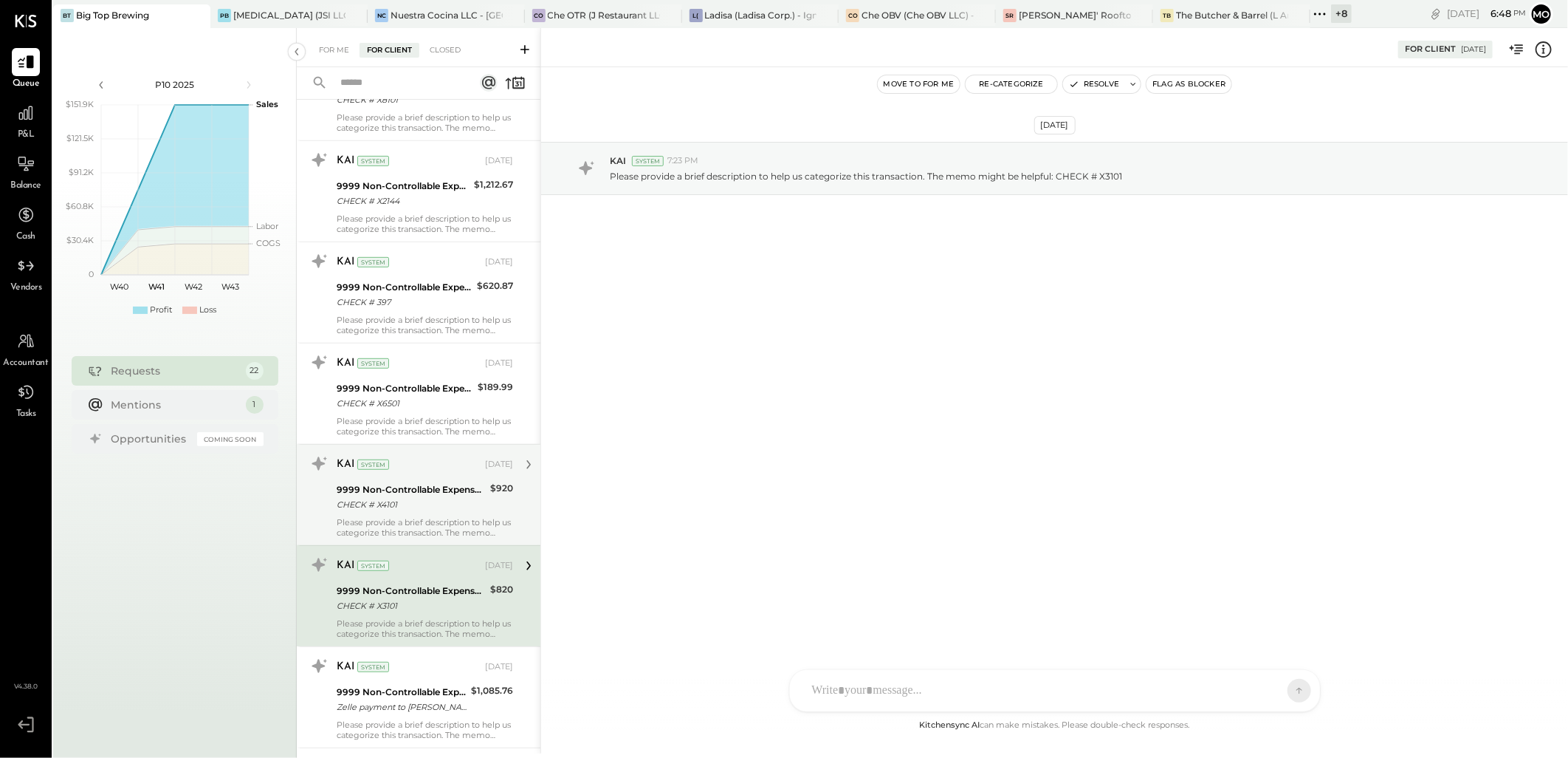
click at [402, 463] on div "KAI System" at bounding box center [409, 464] width 146 height 15
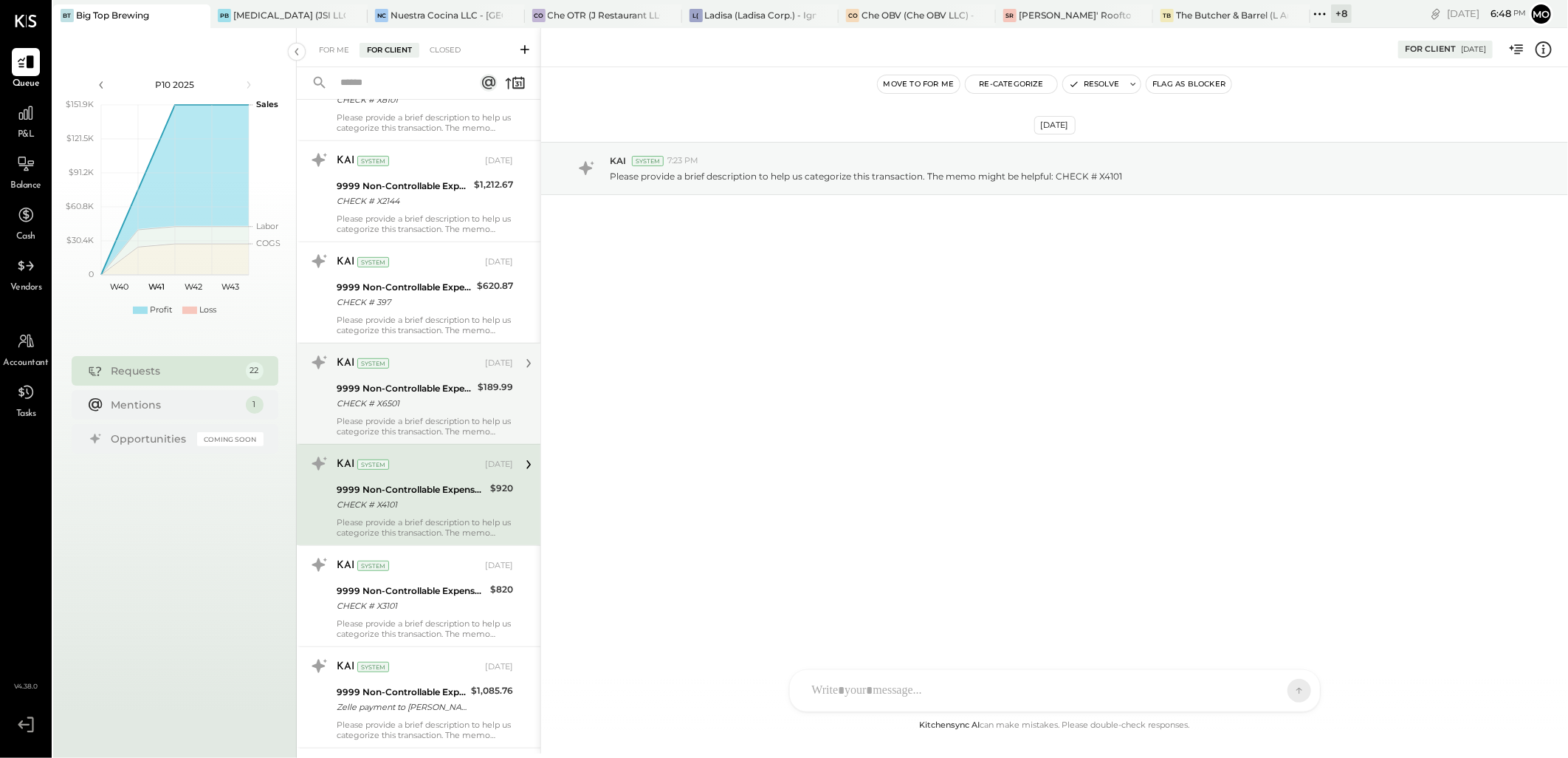
click at [387, 381] on div "9999 Non-Controllable Expenses:Other Income and Expenses:To Be Classified P&L" at bounding box center [405, 388] width 137 height 15
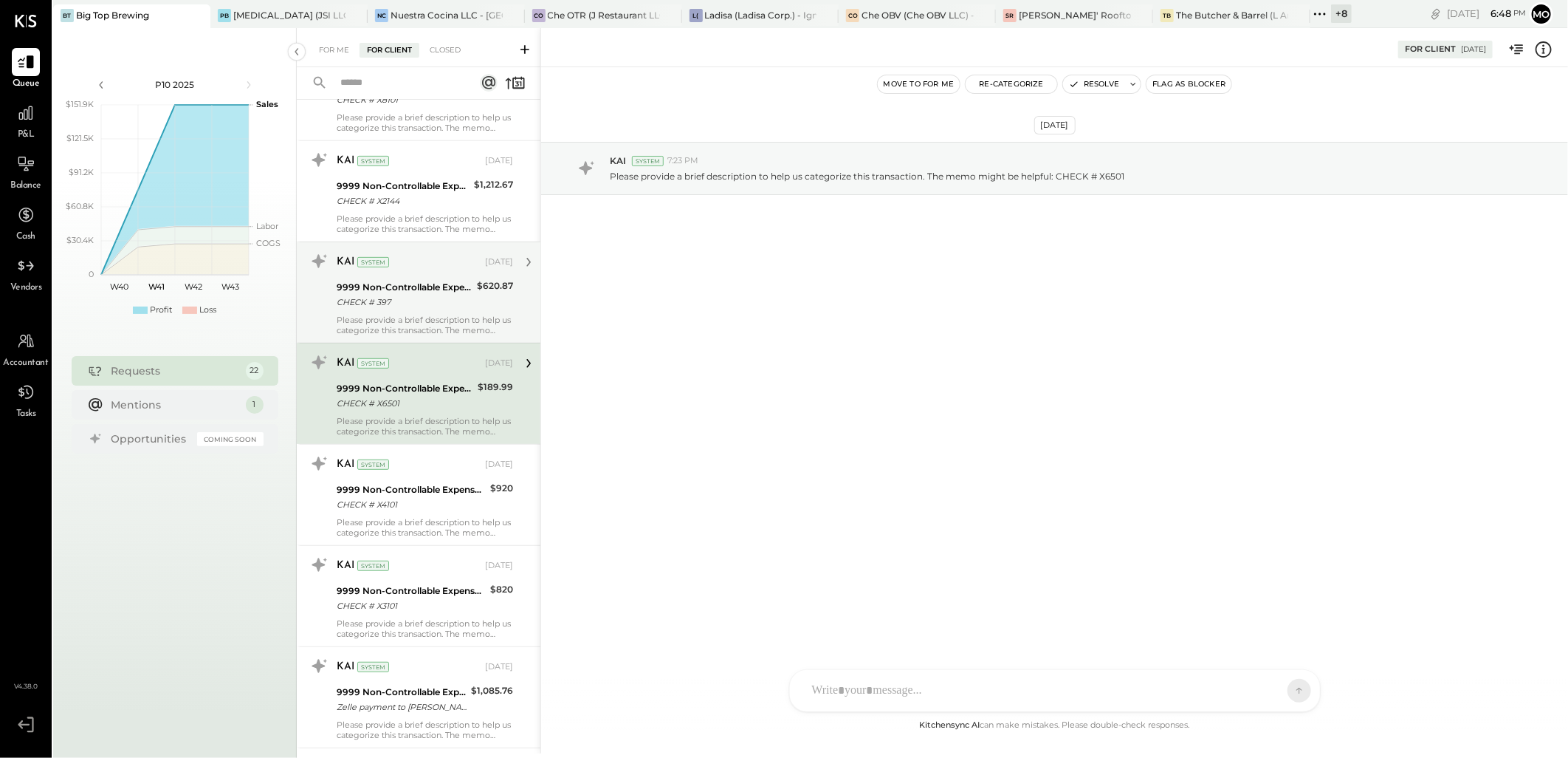
click at [406, 308] on div "CHECK # 397" at bounding box center [404, 302] width 136 height 15
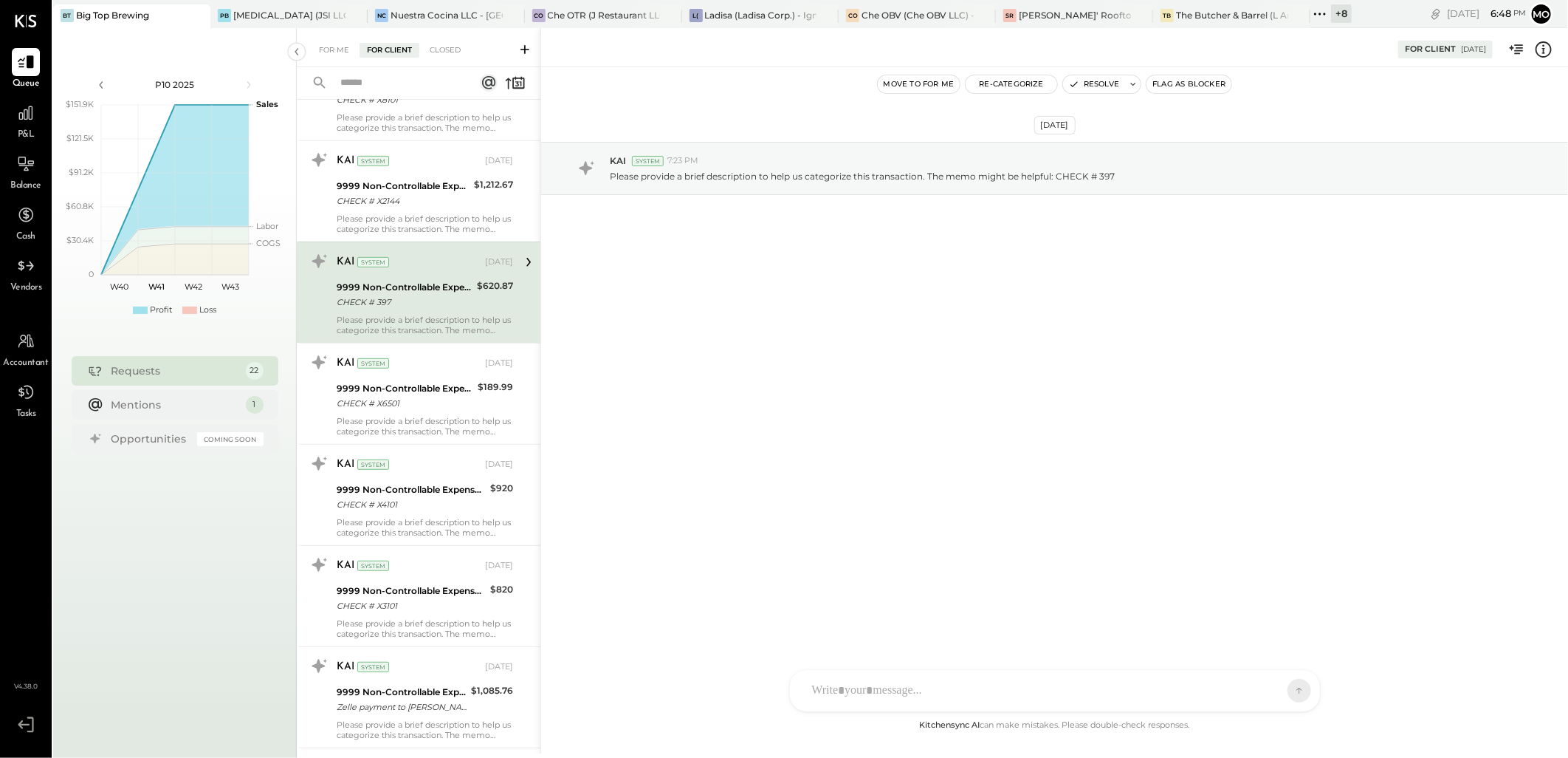
scroll to position [160, 0]
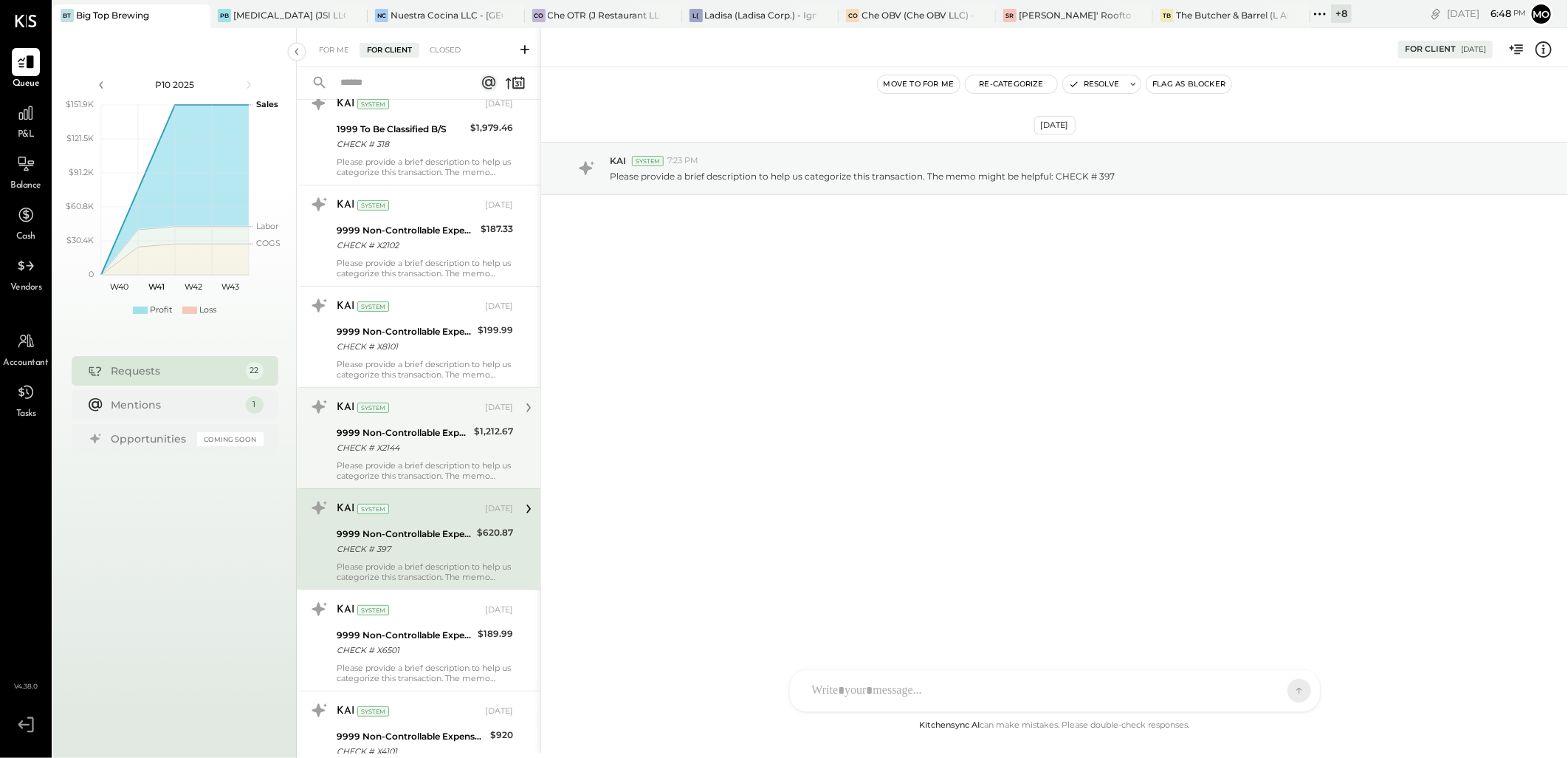
click at [438, 436] on div "9999 Non-Controllable Expenses:Other Income and Expenses:To Be Classified P&L" at bounding box center [402, 433] width 132 height 15
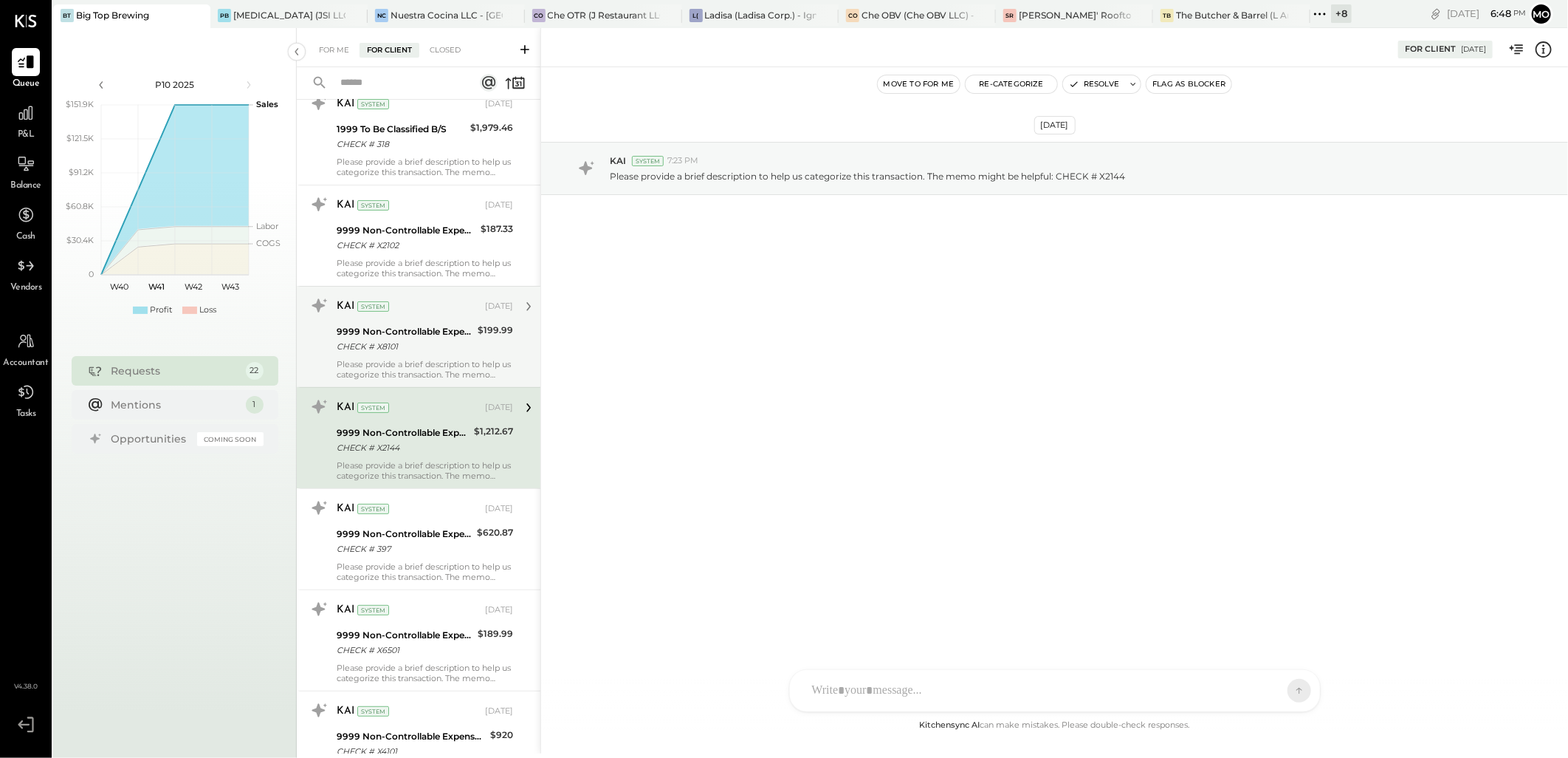
click at [415, 327] on div "9999 Non-Controllable Expenses:Other Income and Expenses:To Be Classified P&L" at bounding box center [405, 332] width 137 height 15
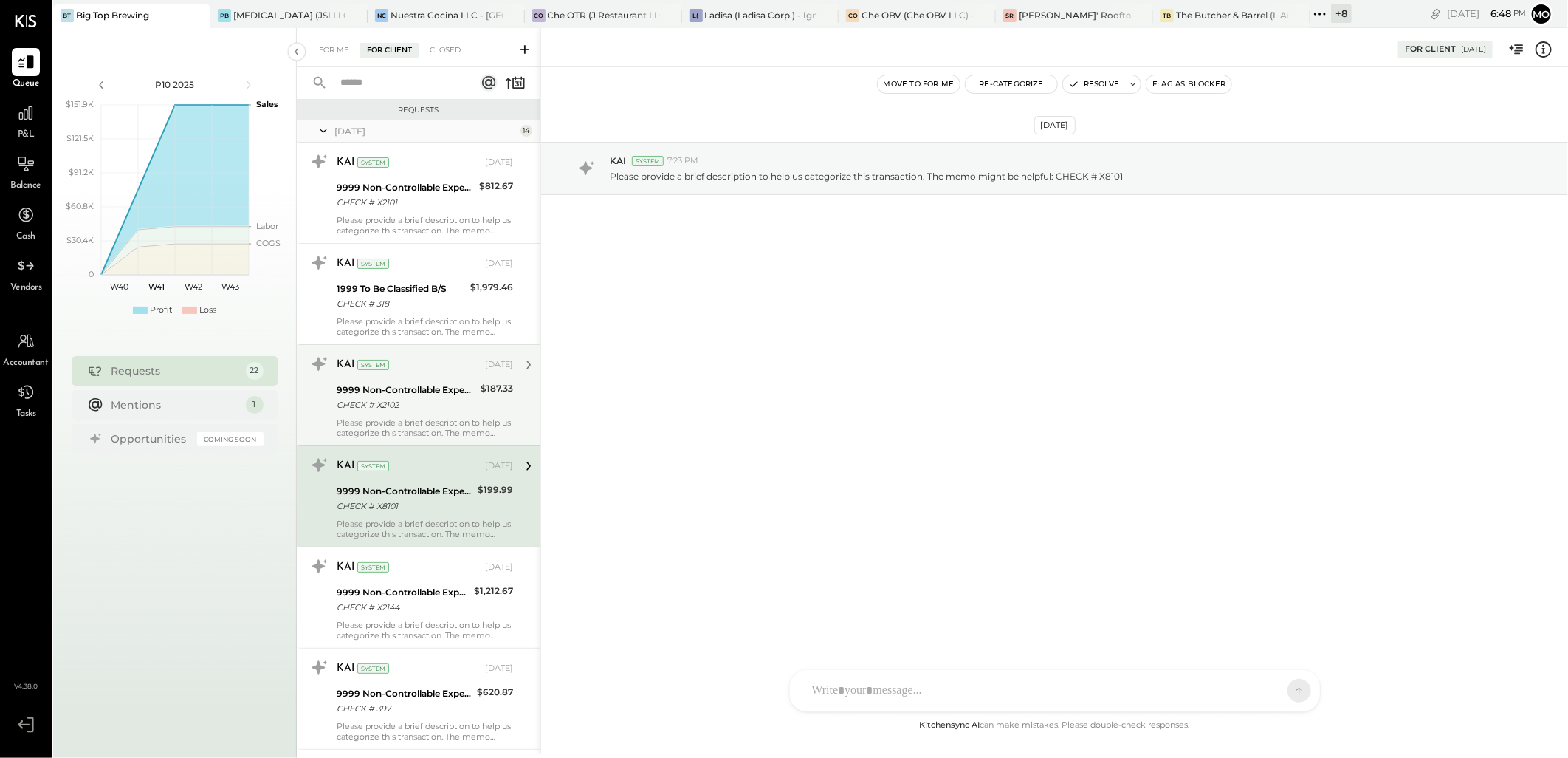
click at [449, 426] on div "Please provide a brief description to help us categorize this transaction. The …" at bounding box center [424, 427] width 176 height 21
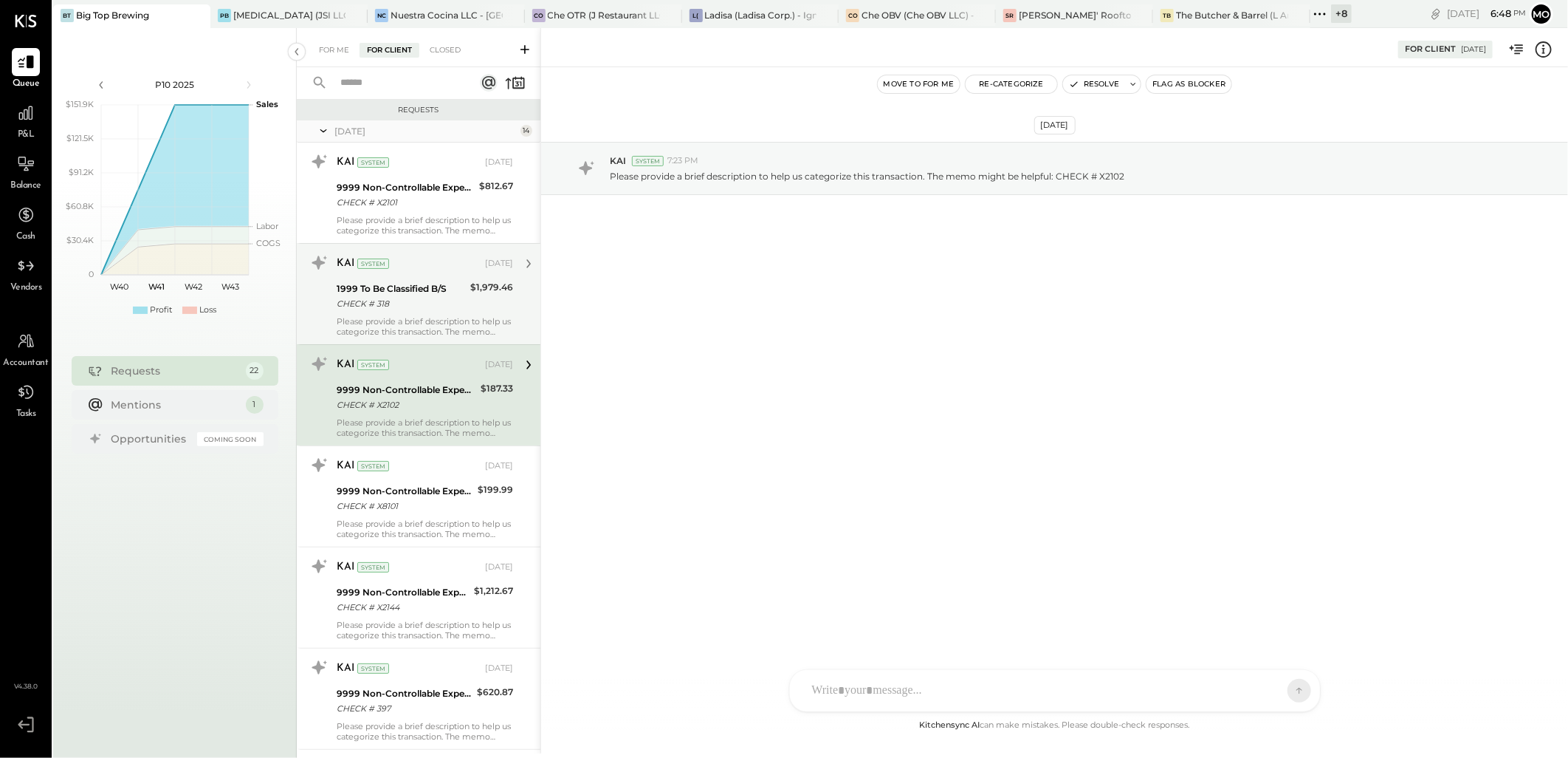
click at [426, 310] on div "CHECK # 318" at bounding box center [401, 304] width 129 height 15
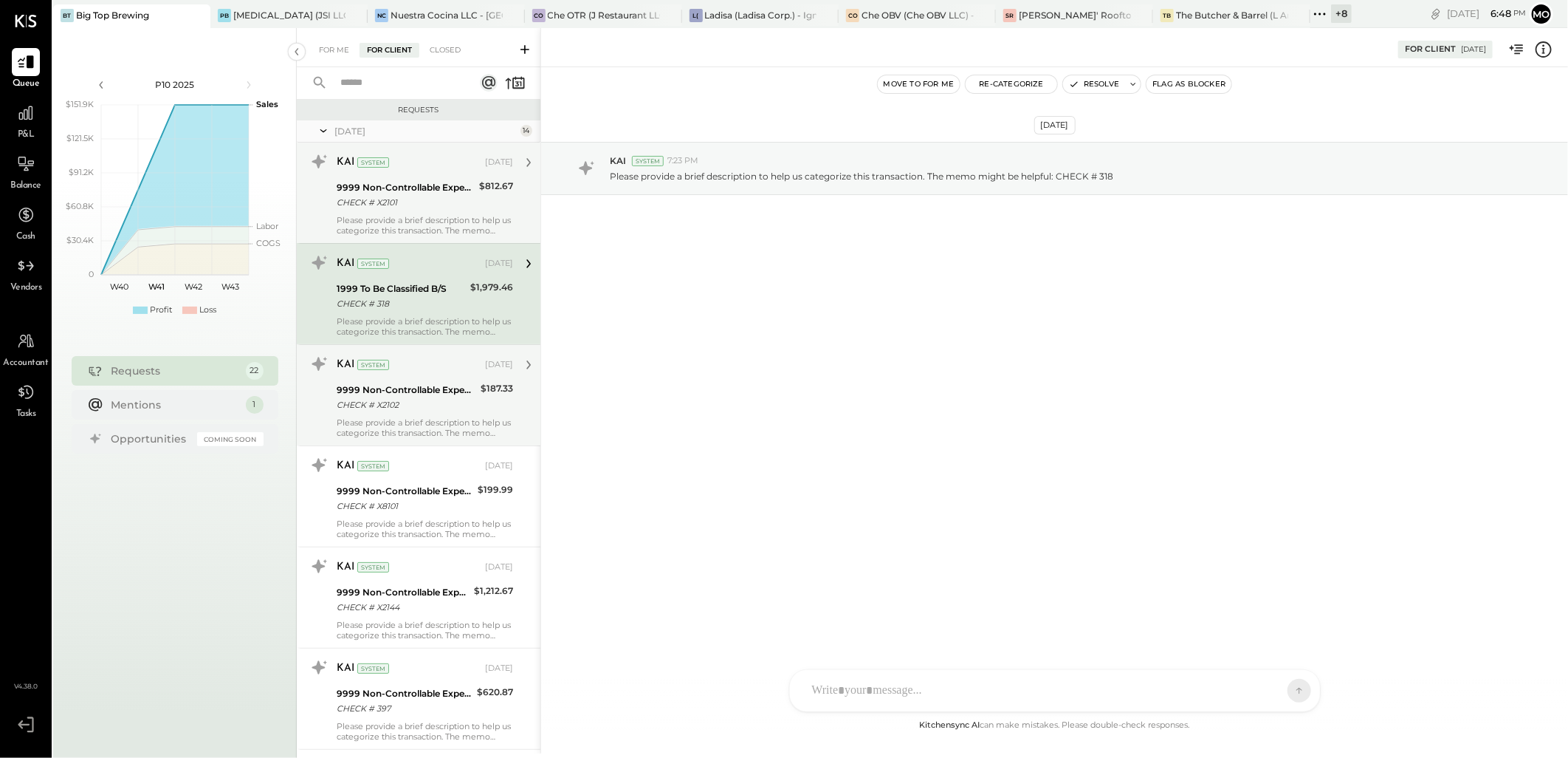
click at [440, 212] on div "KAI System [DATE] 9999 Non-Controllable Expenses:Other Income and Expenses:To B…" at bounding box center [424, 193] width 176 height 86
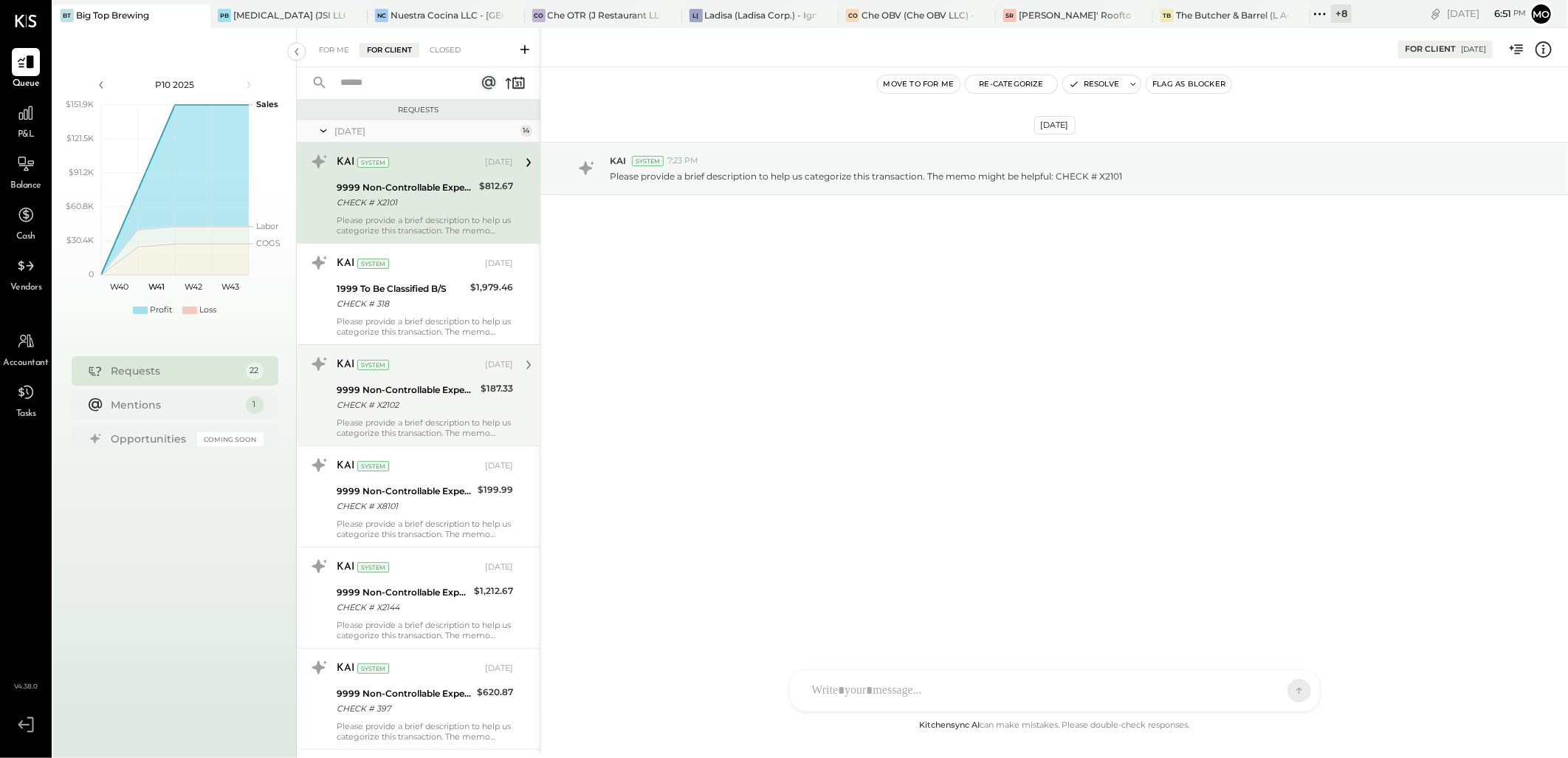
click at [1325, 12] on icon at bounding box center [1324, 13] width 2 height 2
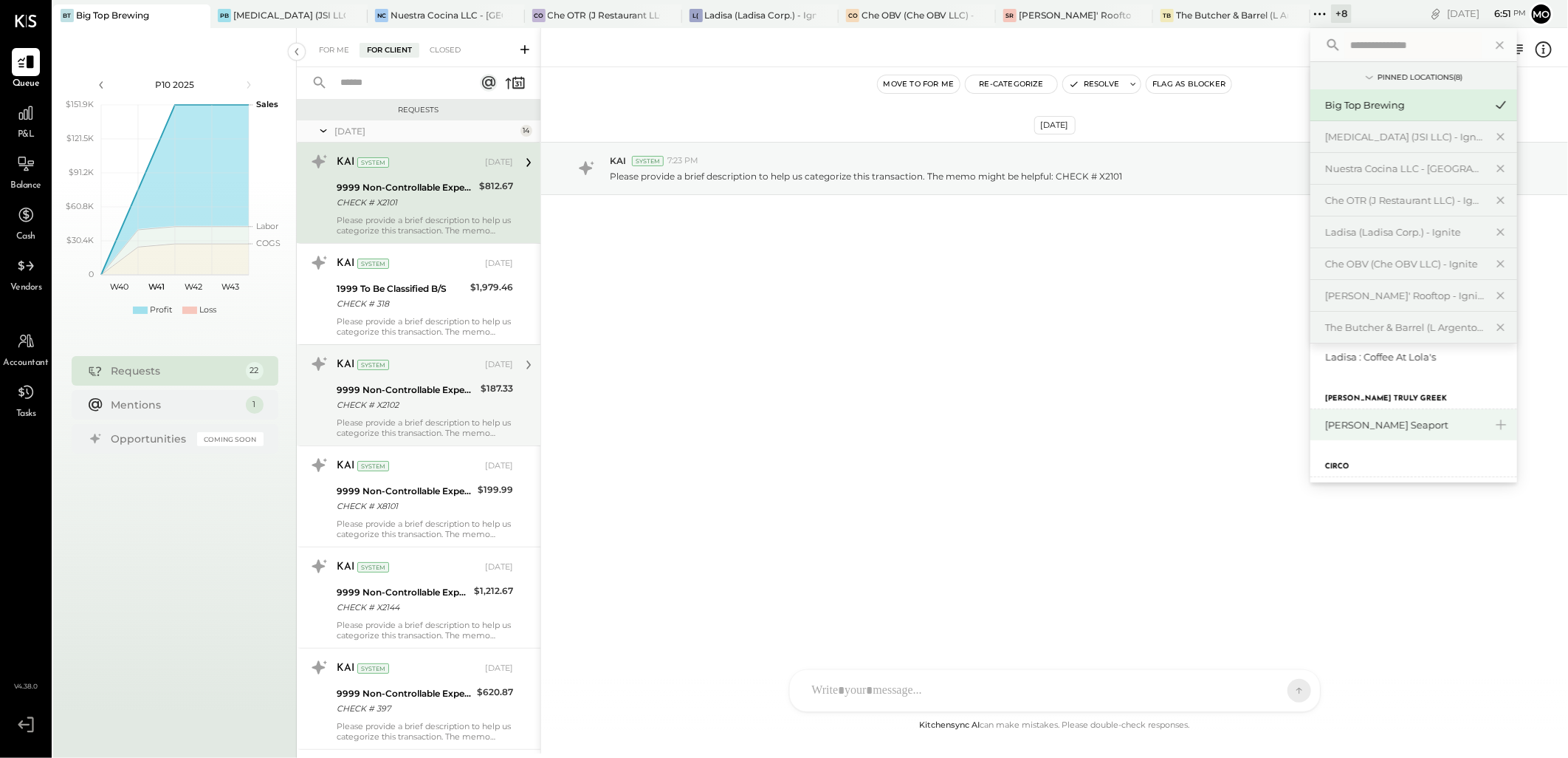
scroll to position [81, 0]
click at [1381, 405] on div "Gypsys's : [PERSON_NAME] on the levee" at bounding box center [1405, 407] width 160 height 14
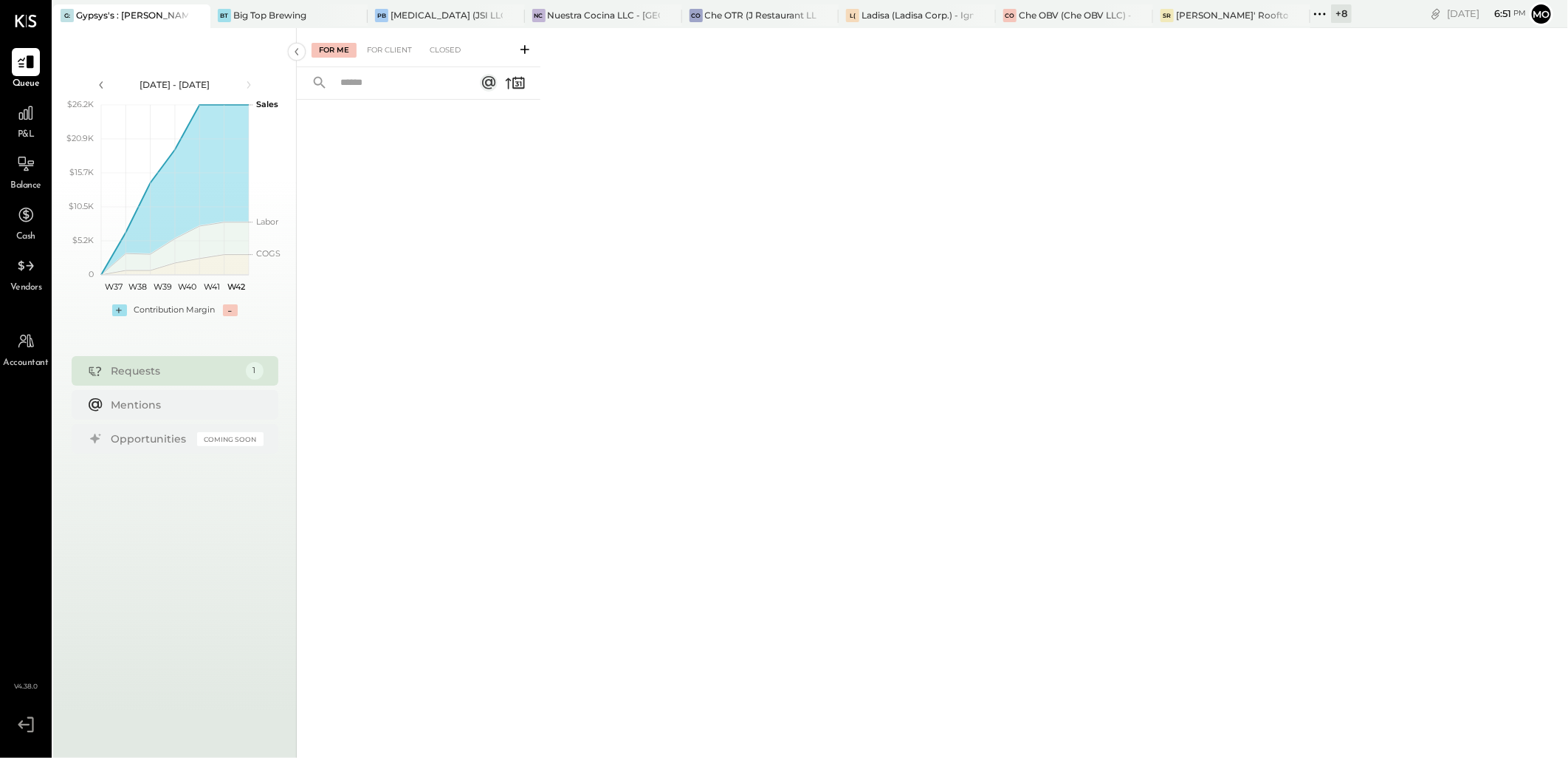
click at [403, 57] on div "For Client" at bounding box center [389, 50] width 60 height 15
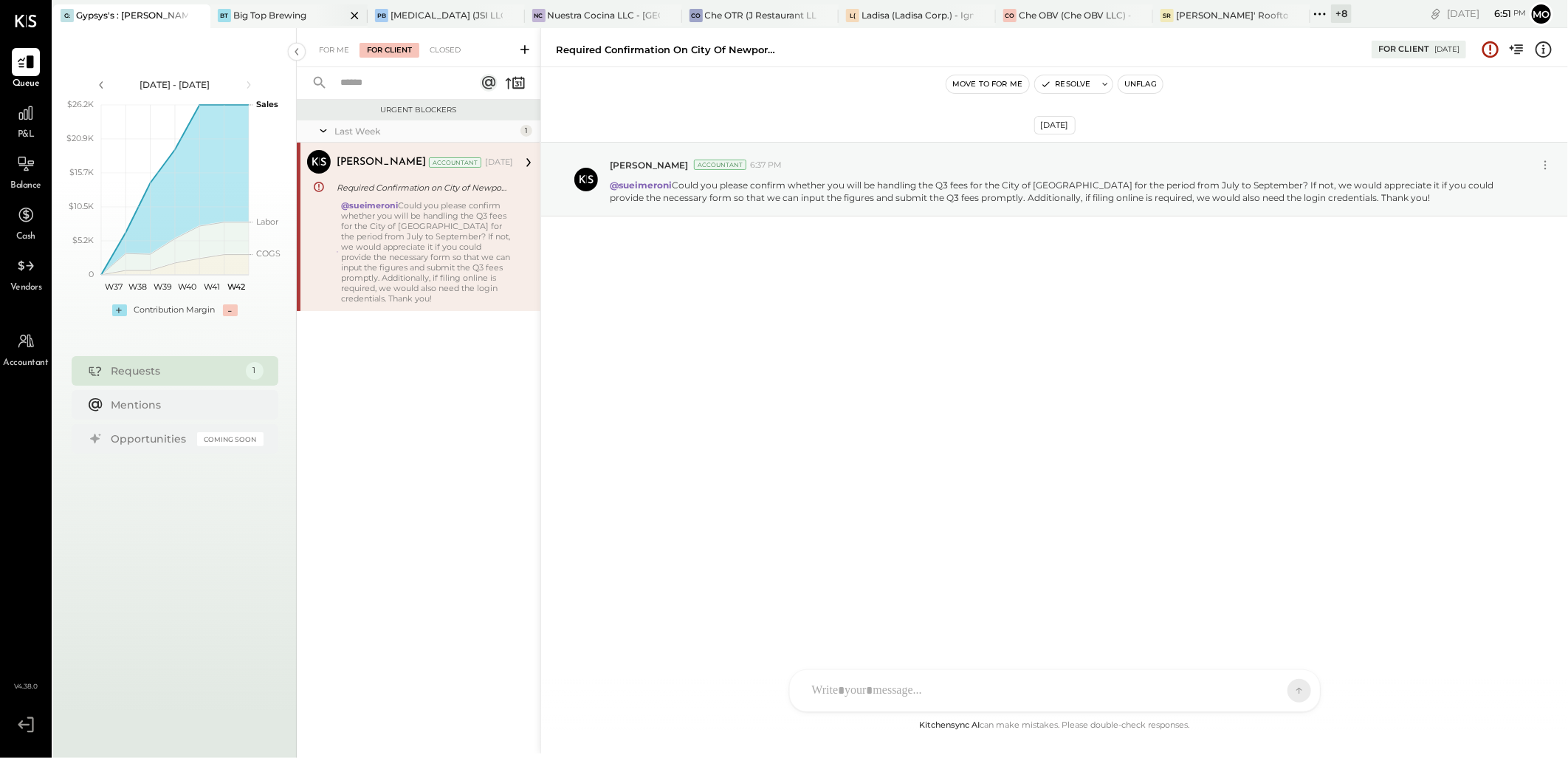
click at [248, 7] on div "BT Big Top Brewing" at bounding box center [289, 16] width 157 height 24
